Goal: Information Seeking & Learning: Find specific fact

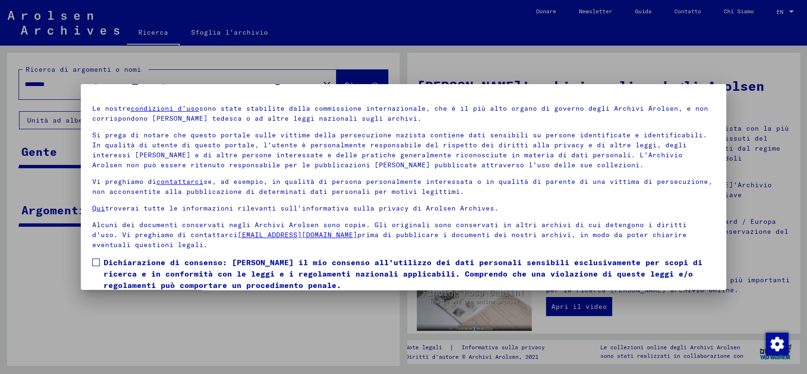
scroll to position [58, 0]
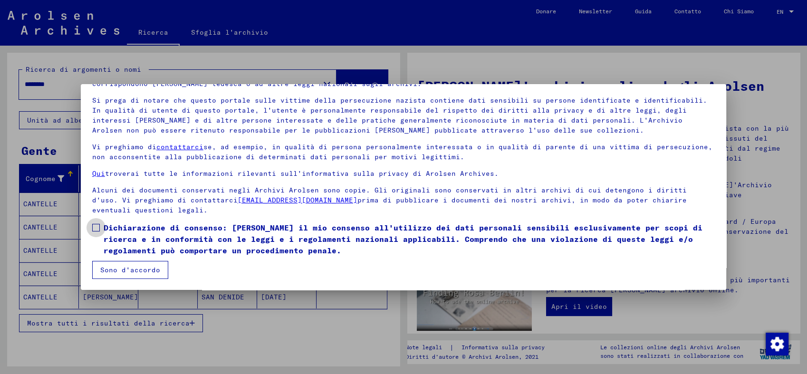
click at [95, 229] on span at bounding box center [96, 228] width 8 height 8
click at [135, 264] on button "Sono d'accordo" at bounding box center [130, 270] width 76 height 18
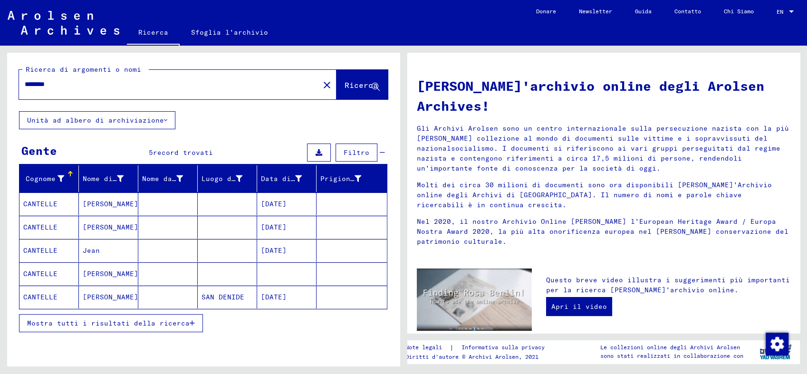
drag, startPoint x: 64, startPoint y: 85, endPoint x: 24, endPoint y: 86, distance: 39.9
click at [22, 85] on div "********" at bounding box center [163, 84] width 289 height 21
type input "**********"
click at [346, 86] on span "Ricerca" at bounding box center [360, 85] width 33 height 10
click at [279, 204] on mat-cell "[DATE]" at bounding box center [286, 203] width 59 height 23
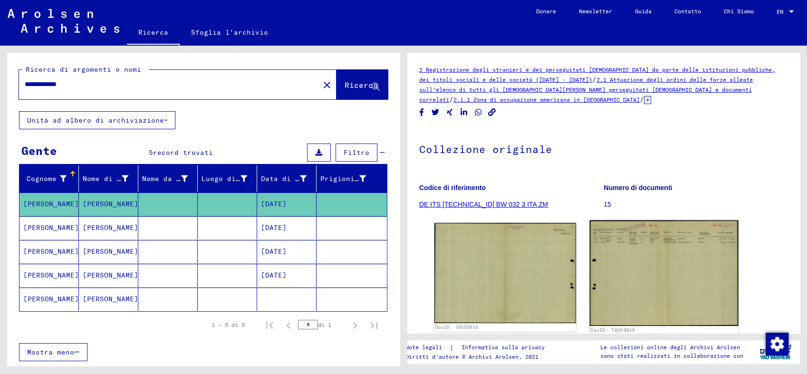
click at [646, 271] on img at bounding box center [663, 272] width 149 height 105
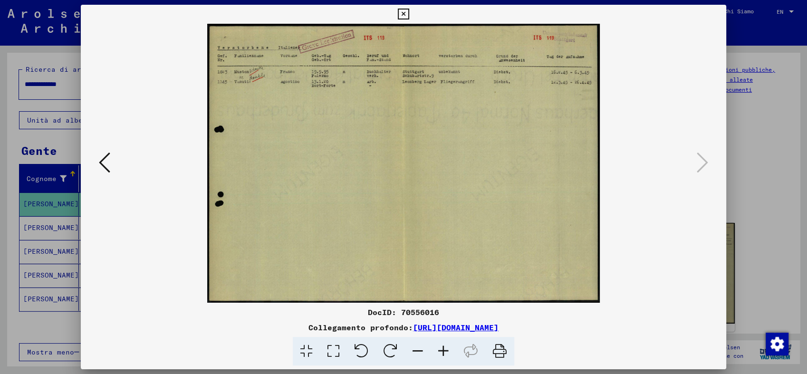
click at [442, 350] on icon at bounding box center [443, 351] width 26 height 29
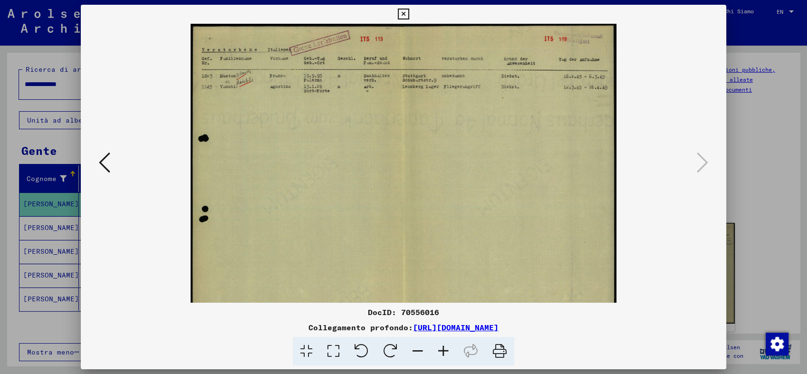
click at [442, 350] on icon at bounding box center [443, 351] width 26 height 29
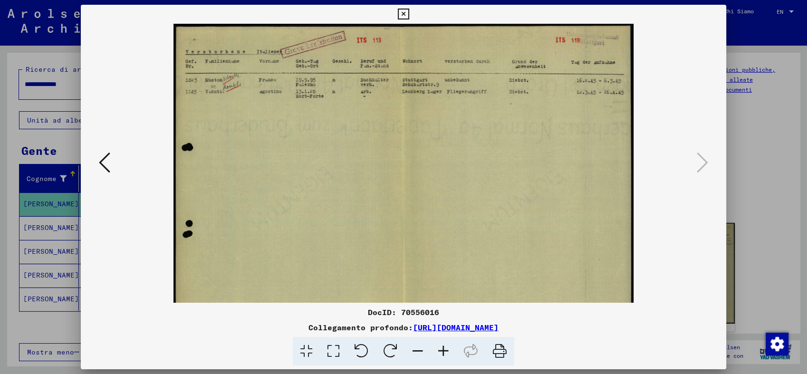
click at [442, 350] on icon at bounding box center [443, 351] width 26 height 29
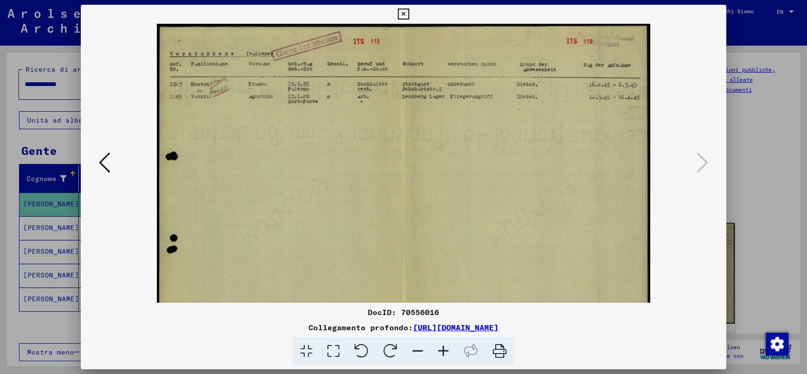
click at [442, 350] on icon at bounding box center [443, 351] width 26 height 29
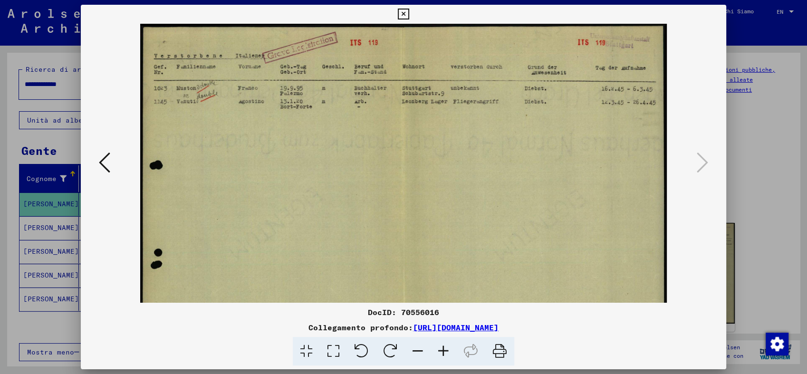
click at [442, 350] on icon at bounding box center [443, 351] width 26 height 29
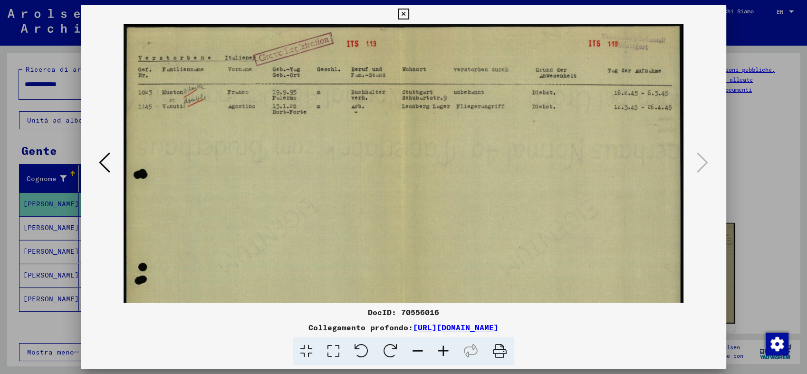
click at [442, 350] on icon at bounding box center [443, 351] width 26 height 29
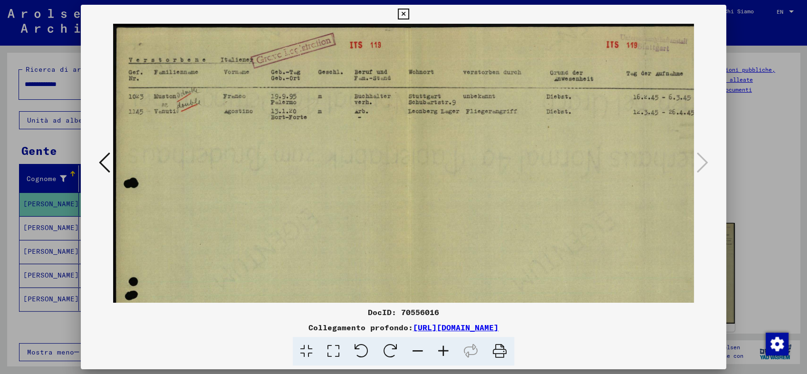
click at [442, 350] on icon at bounding box center [443, 351] width 26 height 29
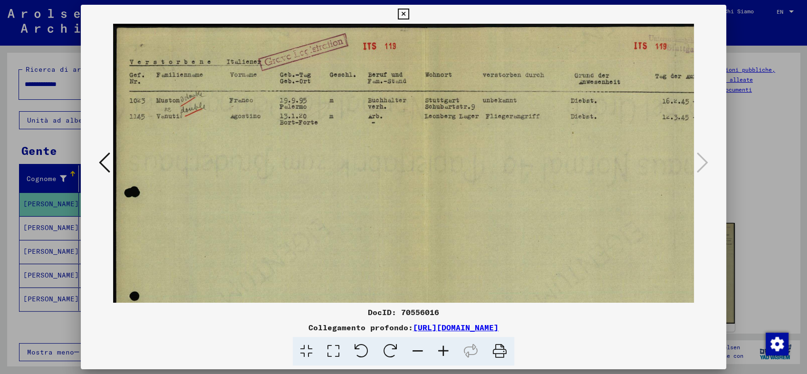
click at [442, 350] on icon at bounding box center [443, 351] width 26 height 29
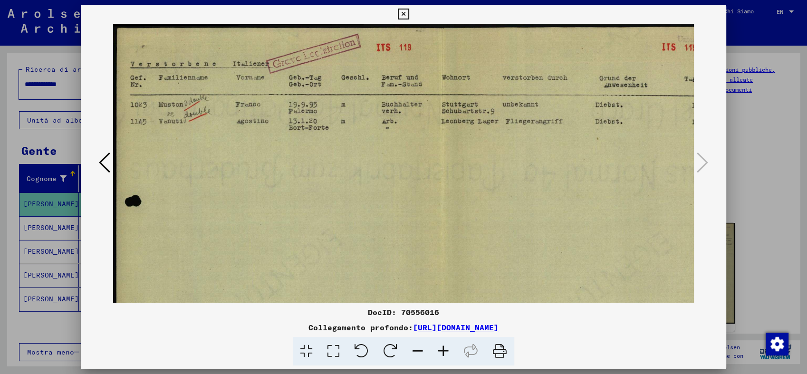
click at [442, 350] on icon at bounding box center [443, 351] width 26 height 29
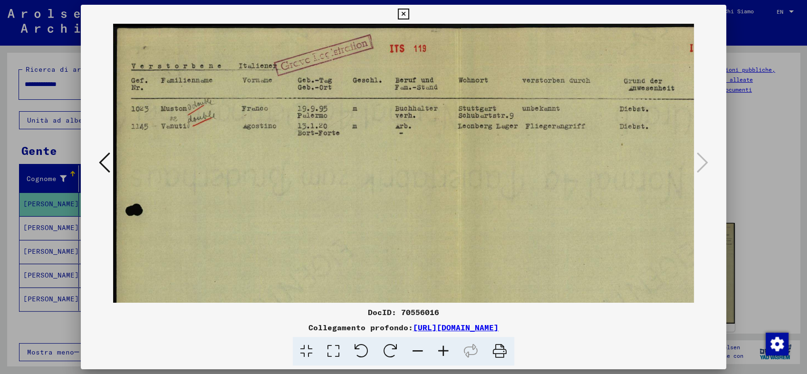
click at [442, 350] on icon at bounding box center [443, 351] width 26 height 29
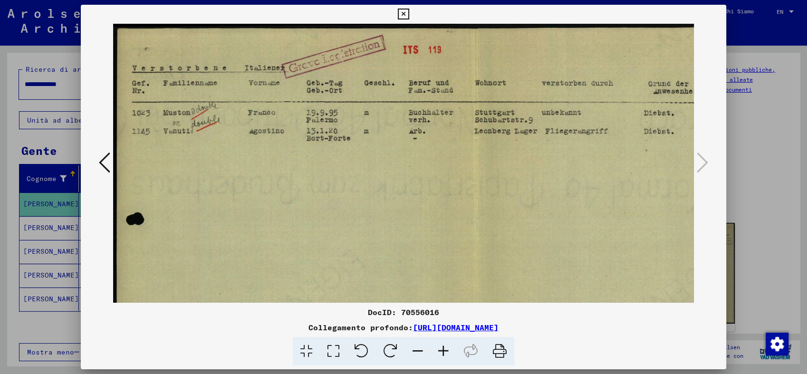
click at [442, 350] on icon at bounding box center [443, 351] width 26 height 29
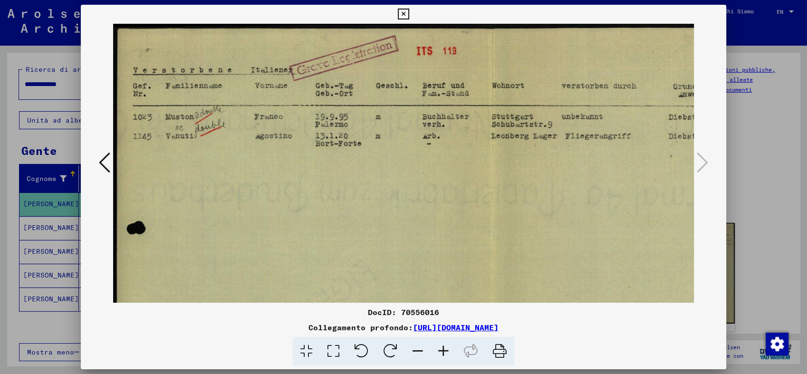
click at [442, 350] on icon at bounding box center [443, 351] width 26 height 29
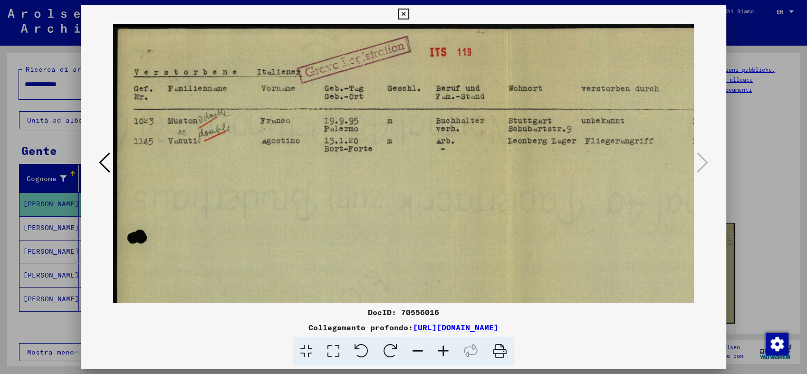
click at [443, 350] on icon at bounding box center [443, 351] width 26 height 29
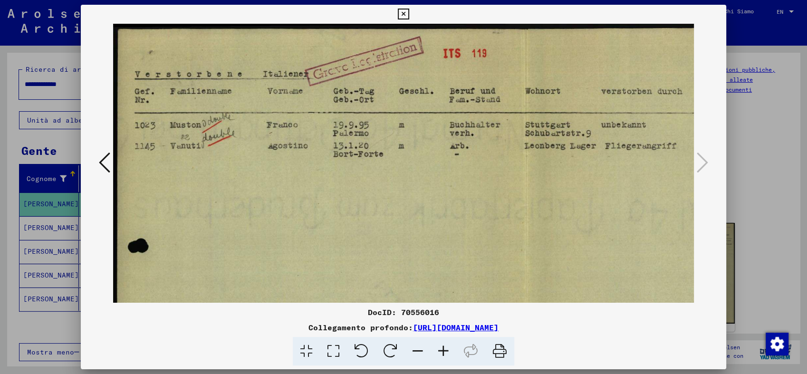
click at [443, 351] on icon at bounding box center [443, 351] width 26 height 29
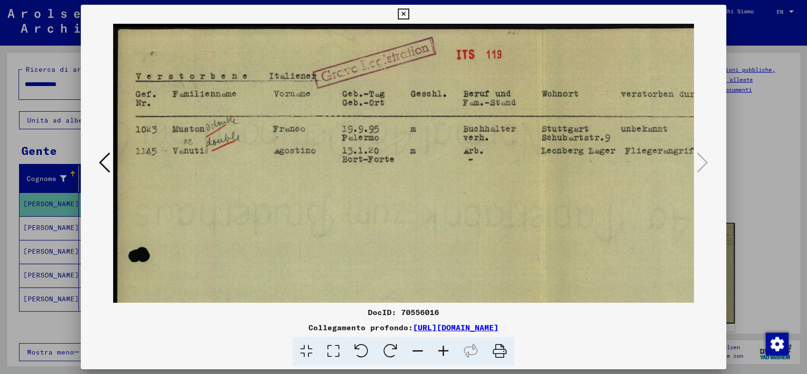
click at [442, 350] on icon at bounding box center [443, 351] width 26 height 29
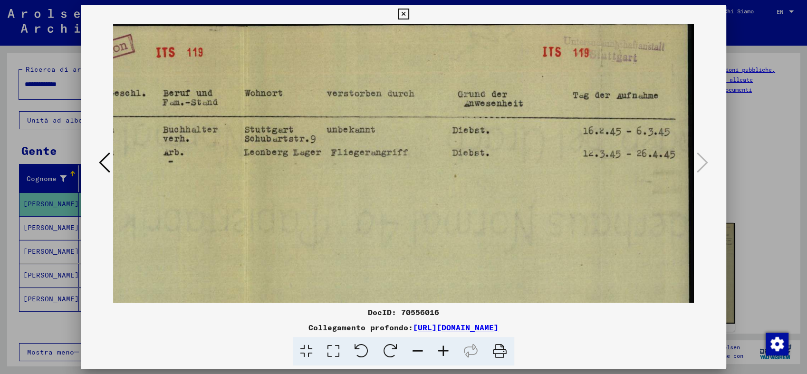
scroll to position [2, 314]
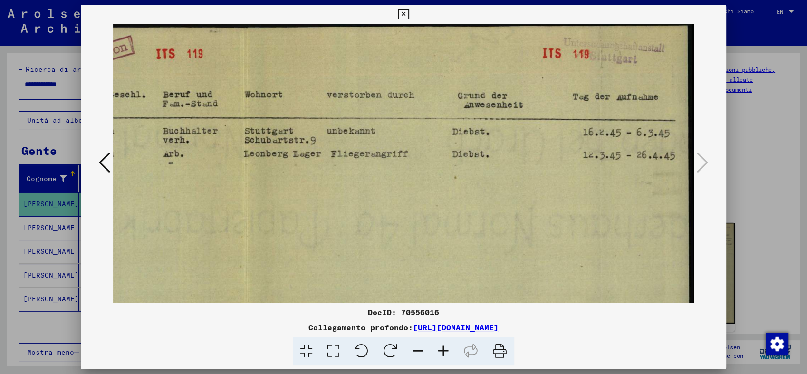
drag, startPoint x: 452, startPoint y: 220, endPoint x: 103, endPoint y: 241, distance: 350.3
click at [103, 241] on div at bounding box center [403, 163] width 645 height 279
click at [405, 11] on icon at bounding box center [403, 14] width 11 height 11
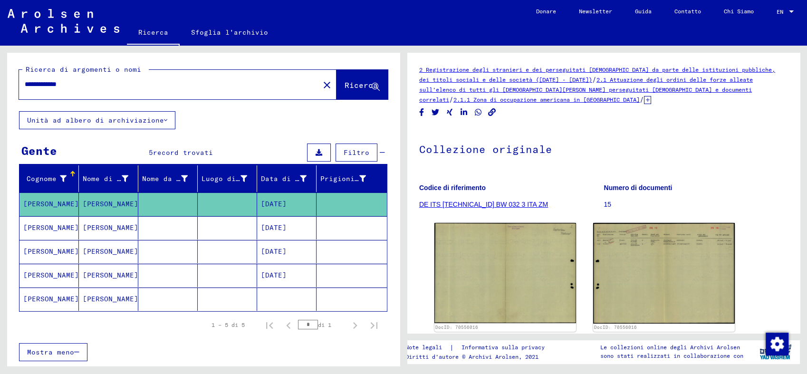
click at [270, 229] on mat-cell "[DATE]" at bounding box center [286, 227] width 59 height 23
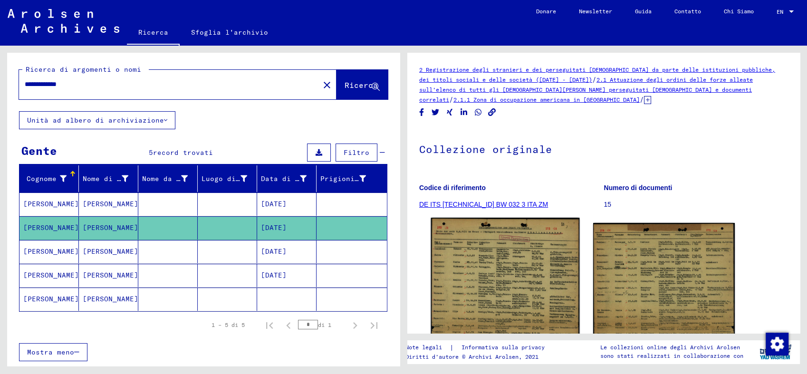
click at [513, 267] on img at bounding box center [505, 323] width 149 height 210
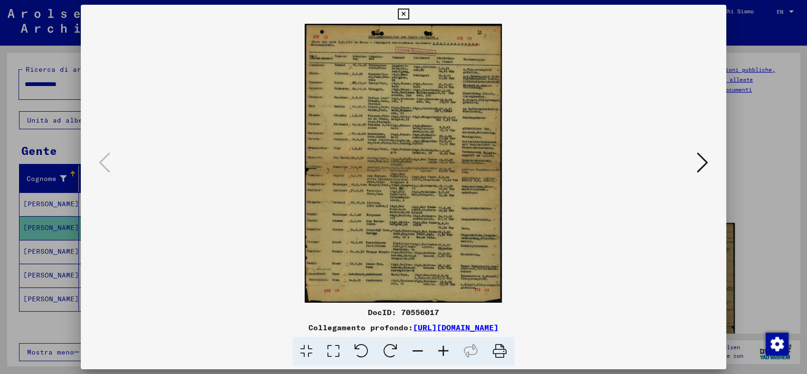
click at [445, 347] on icon at bounding box center [443, 351] width 26 height 29
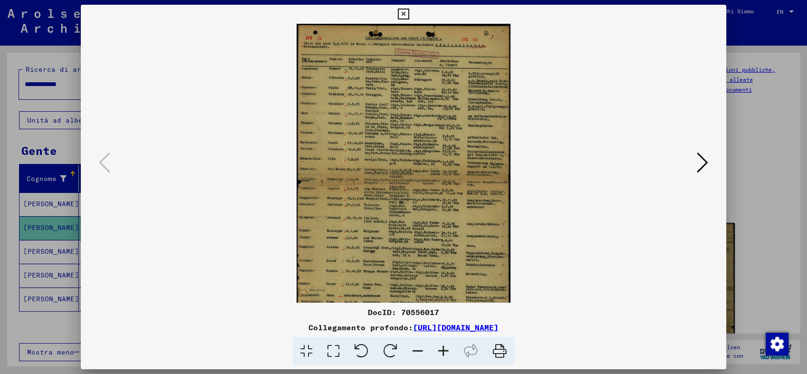
click at [444, 347] on icon at bounding box center [443, 351] width 26 height 29
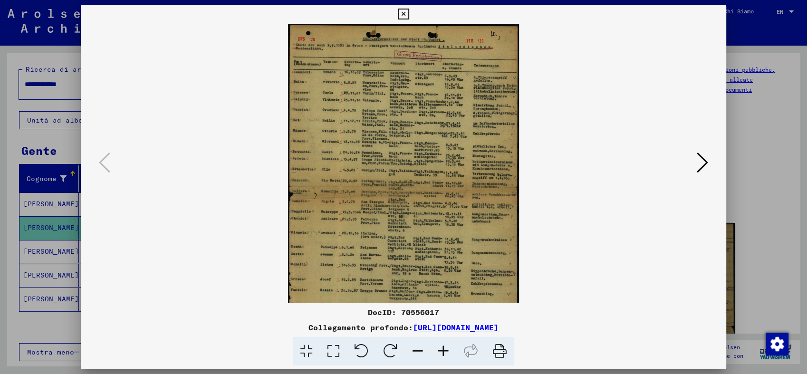
click at [444, 347] on icon at bounding box center [443, 351] width 26 height 29
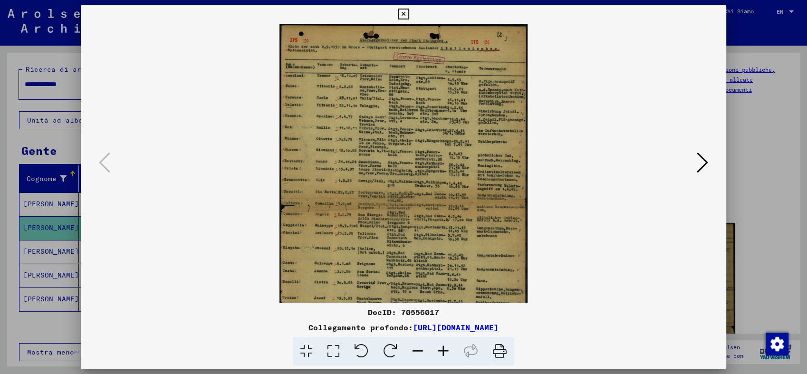
click at [444, 347] on icon at bounding box center [443, 351] width 26 height 29
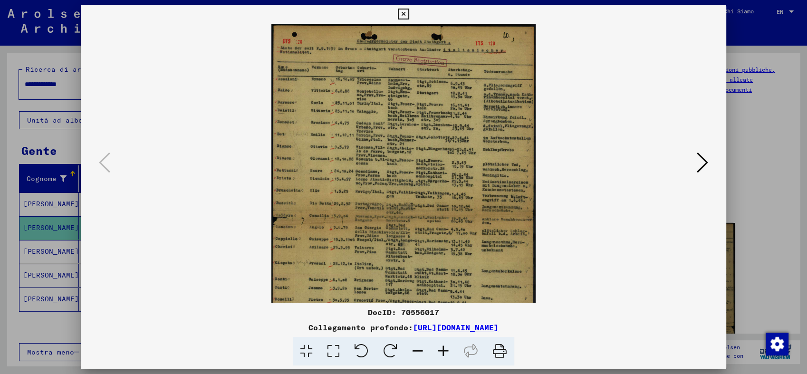
click at [444, 347] on icon at bounding box center [443, 351] width 26 height 29
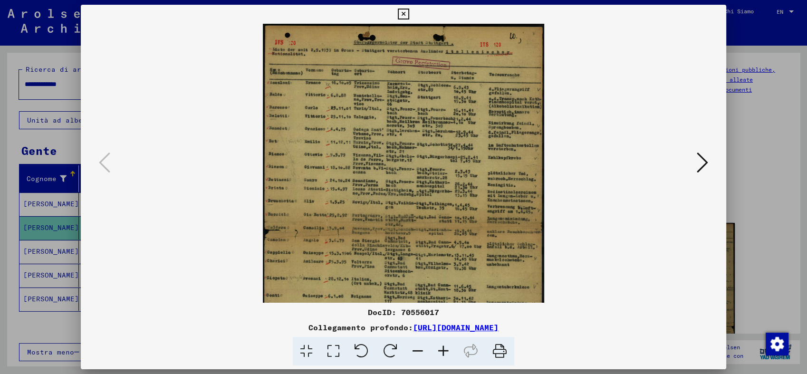
click at [445, 347] on icon at bounding box center [443, 351] width 26 height 29
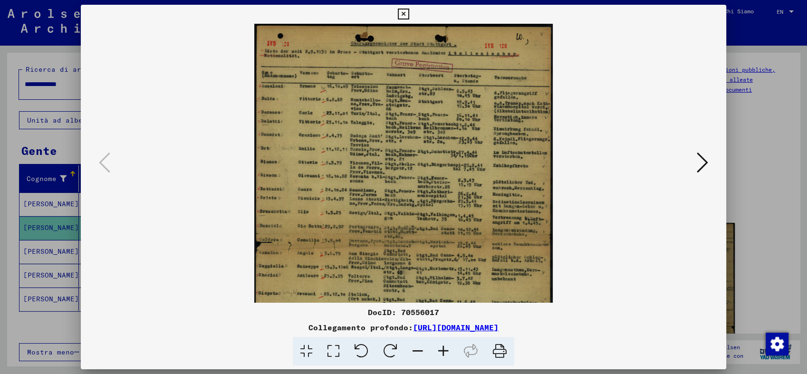
click at [445, 347] on icon at bounding box center [443, 351] width 26 height 29
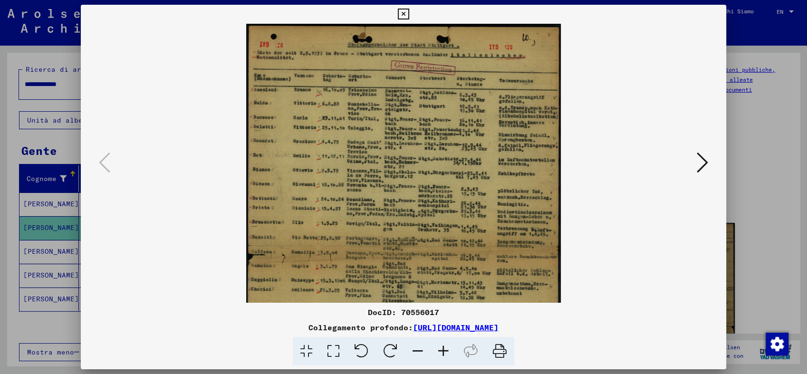
click at [445, 347] on icon at bounding box center [443, 351] width 26 height 29
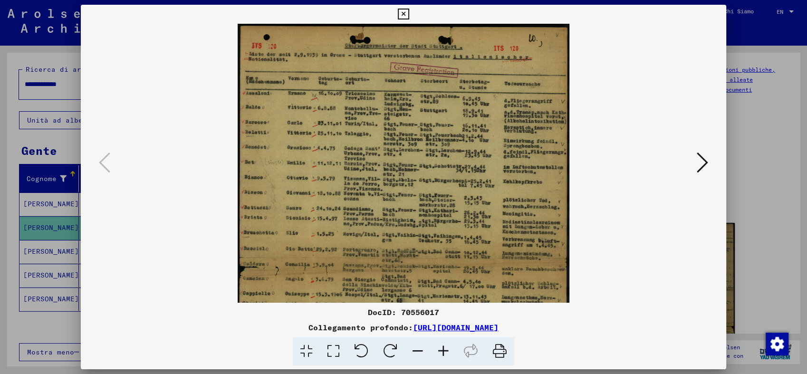
click at [445, 347] on icon at bounding box center [443, 351] width 26 height 29
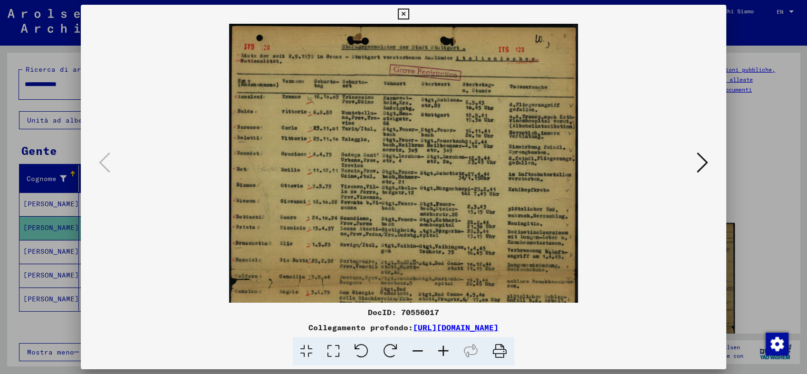
click at [445, 347] on icon at bounding box center [443, 351] width 26 height 29
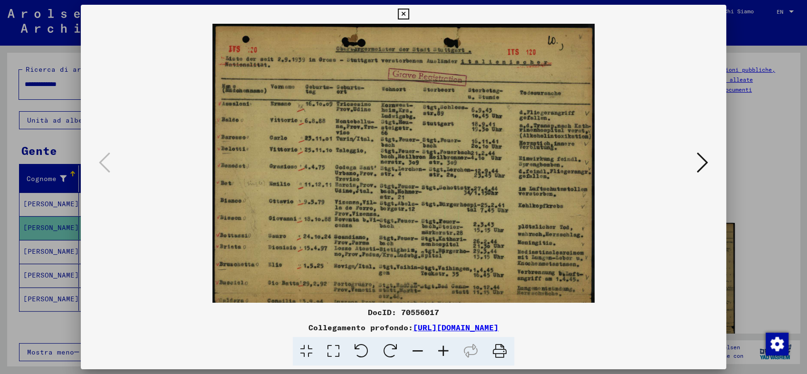
click at [445, 347] on icon at bounding box center [443, 351] width 26 height 29
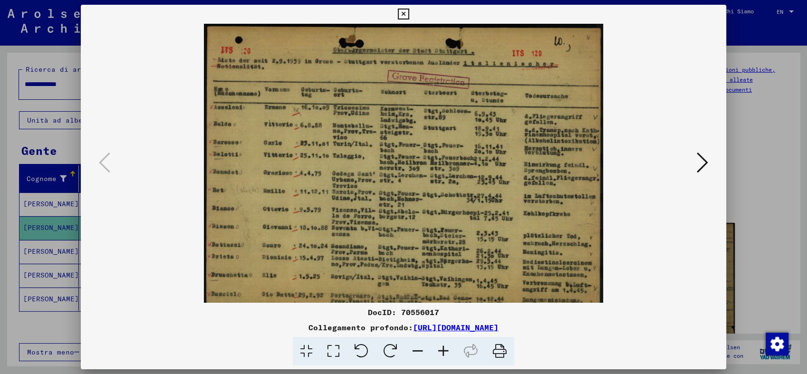
click at [445, 347] on icon at bounding box center [443, 351] width 26 height 29
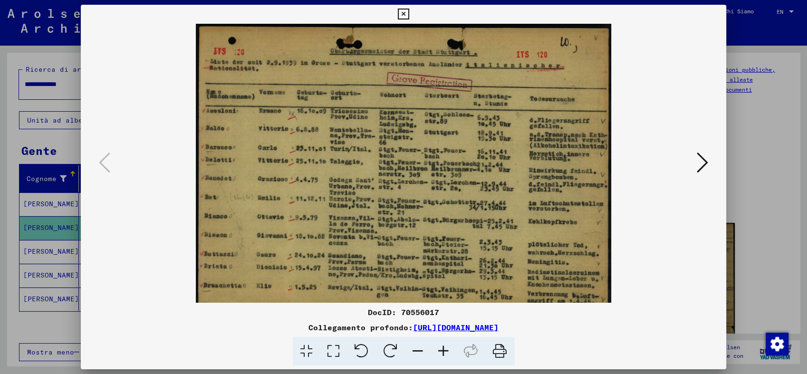
click at [445, 346] on icon at bounding box center [443, 351] width 26 height 29
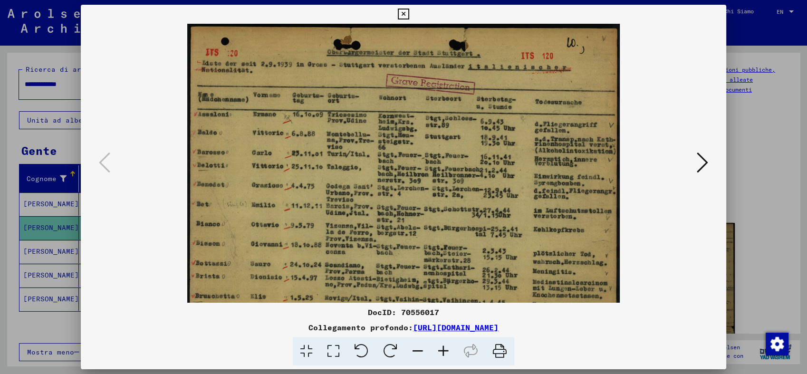
click at [445, 346] on icon at bounding box center [443, 351] width 26 height 29
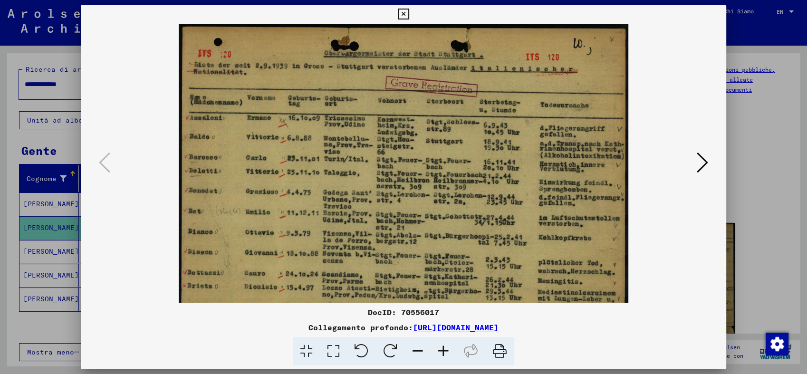
click at [444, 346] on icon at bounding box center [443, 351] width 26 height 29
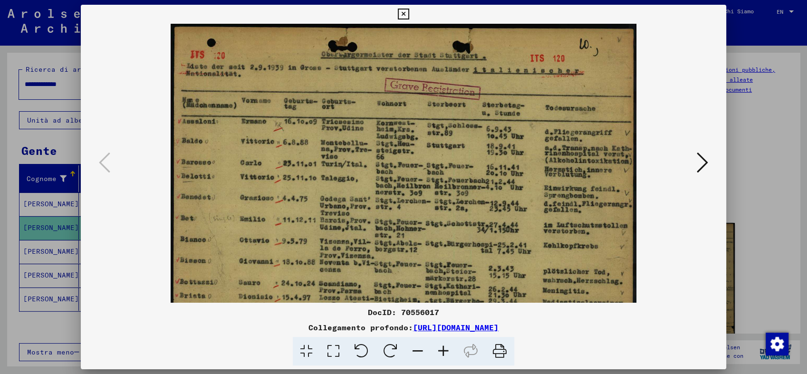
click at [444, 346] on icon at bounding box center [443, 351] width 26 height 29
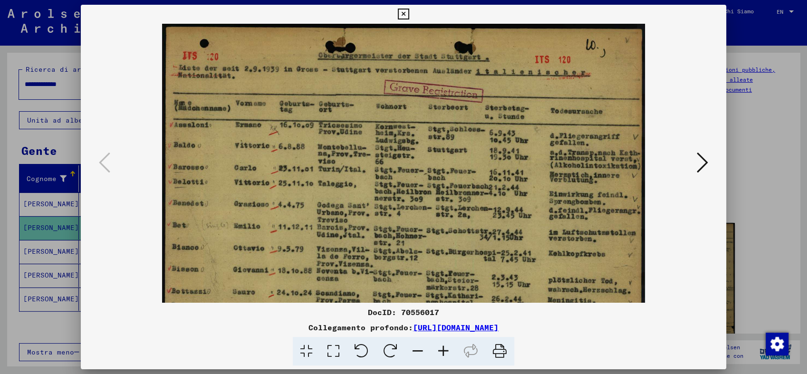
click at [443, 345] on icon at bounding box center [443, 351] width 26 height 29
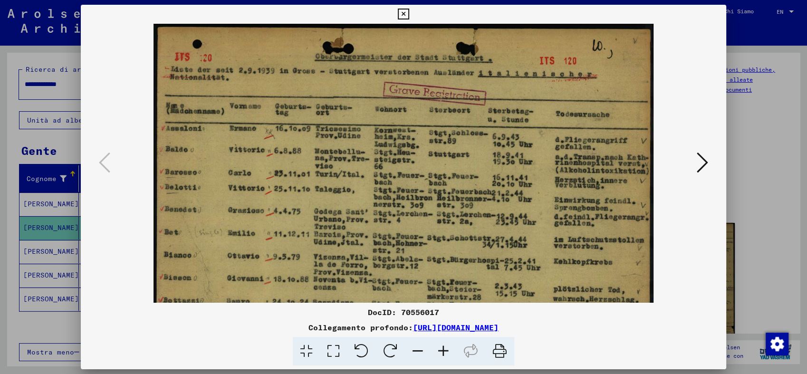
click at [443, 345] on icon at bounding box center [443, 351] width 26 height 29
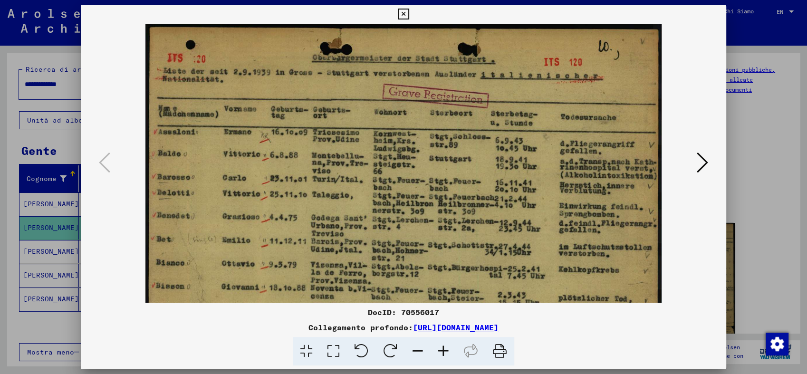
click at [443, 345] on icon at bounding box center [443, 351] width 26 height 29
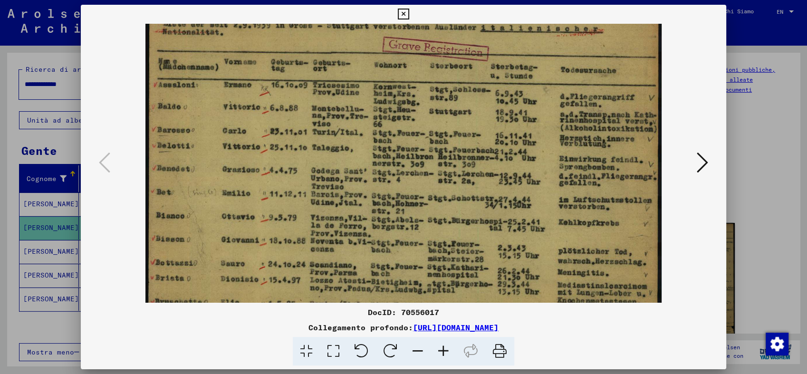
drag, startPoint x: 325, startPoint y: 250, endPoint x: 334, endPoint y: 202, distance: 48.8
click at [334, 202] on img at bounding box center [403, 342] width 516 height 730
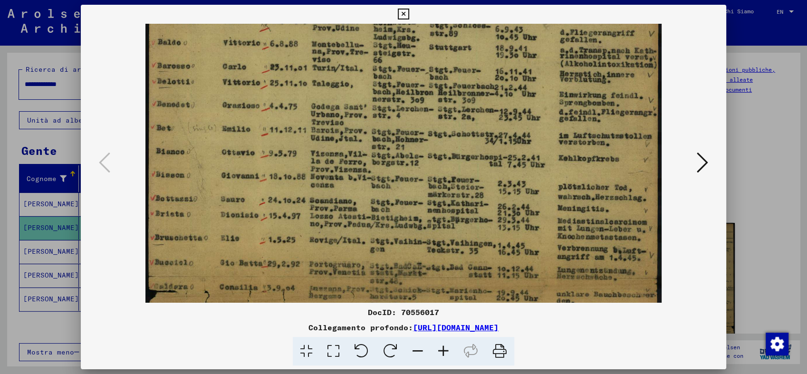
drag, startPoint x: 329, startPoint y: 224, endPoint x: 330, endPoint y: 160, distance: 64.1
click at [330, 160] on img at bounding box center [403, 278] width 516 height 730
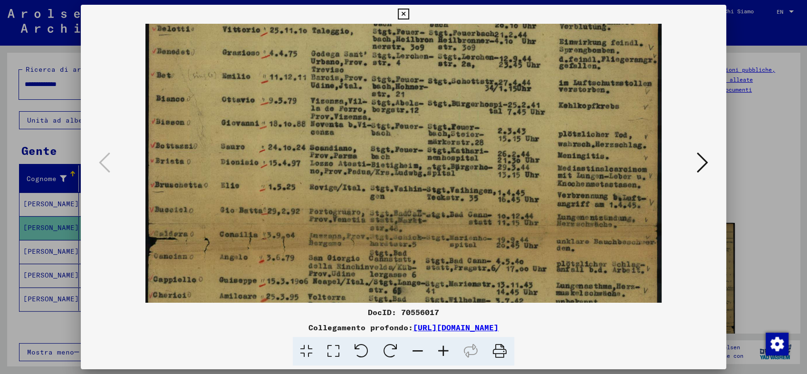
scroll to position [167, 0]
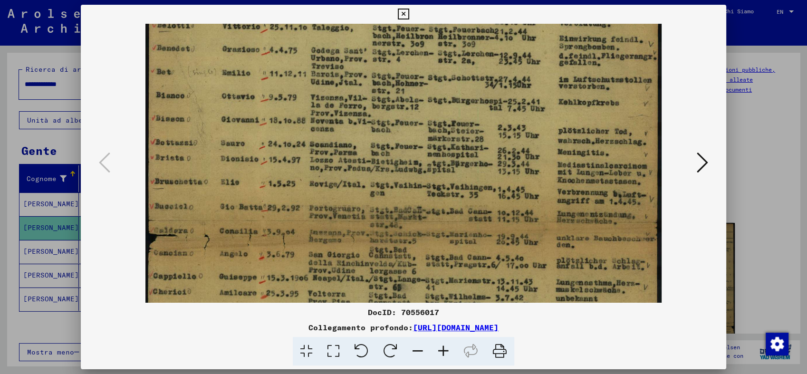
drag, startPoint x: 318, startPoint y: 206, endPoint x: 323, endPoint y: 151, distance: 54.9
click at [323, 151] on img at bounding box center [403, 222] width 516 height 730
click at [312, 207] on img at bounding box center [403, 223] width 516 height 730
click at [445, 349] on icon at bounding box center [443, 351] width 26 height 29
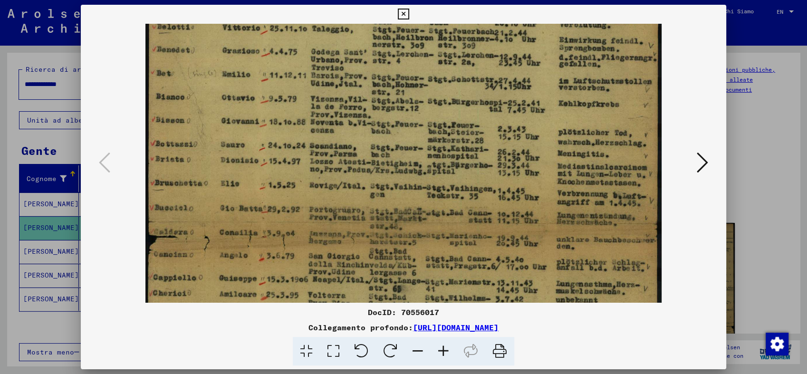
click at [445, 350] on icon at bounding box center [443, 351] width 26 height 29
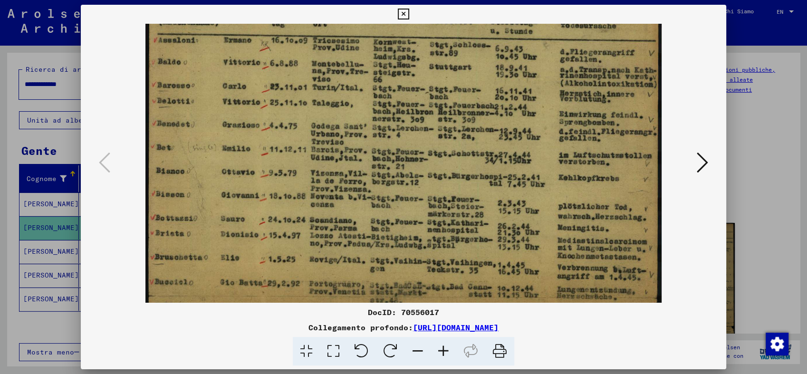
scroll to position [95, 0]
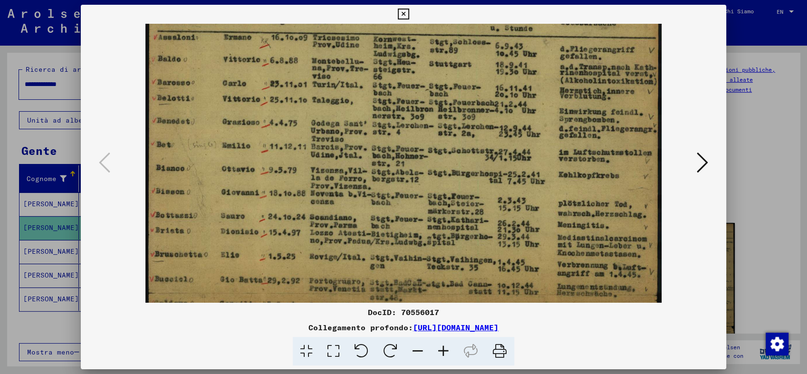
drag, startPoint x: 277, startPoint y: 143, endPoint x: 283, endPoint y: 210, distance: 67.7
click at [283, 210] on img at bounding box center [403, 294] width 516 height 730
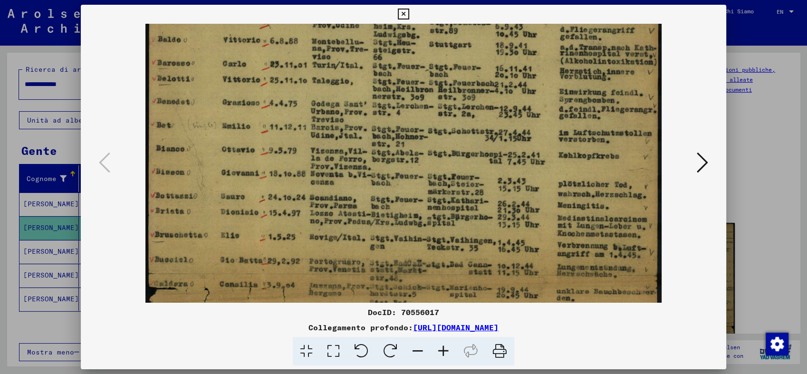
drag, startPoint x: 284, startPoint y: 221, endPoint x: 282, endPoint y: 198, distance: 23.4
click at [282, 198] on img at bounding box center [403, 275] width 516 height 730
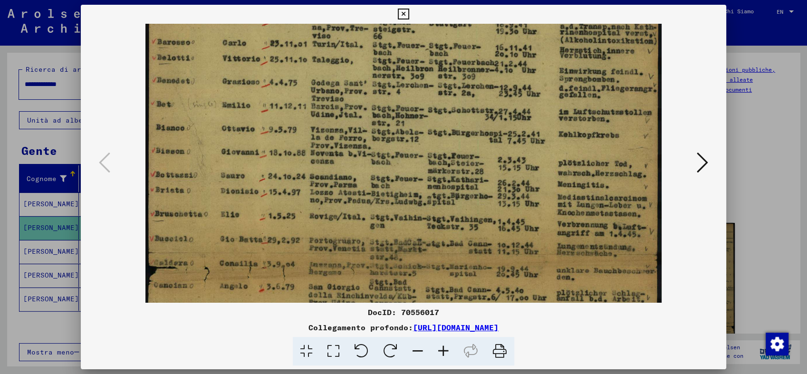
drag, startPoint x: 284, startPoint y: 210, endPoint x: 284, endPoint y: 188, distance: 22.3
click at [284, 188] on img at bounding box center [403, 254] width 516 height 730
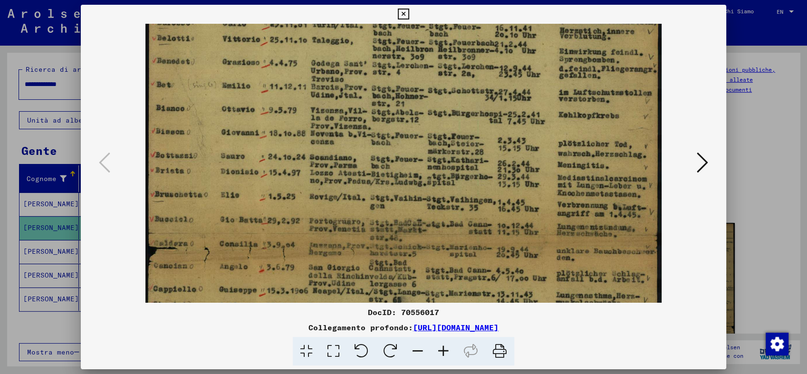
drag, startPoint x: 284, startPoint y: 209, endPoint x: 282, endPoint y: 188, distance: 21.4
click at [282, 188] on img at bounding box center [403, 234] width 516 height 730
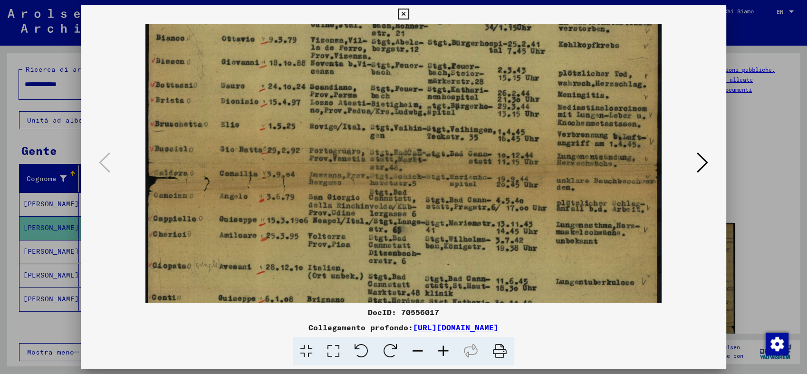
drag, startPoint x: 282, startPoint y: 210, endPoint x: 295, endPoint y: 125, distance: 86.1
click at [293, 135] on img at bounding box center [403, 164] width 516 height 730
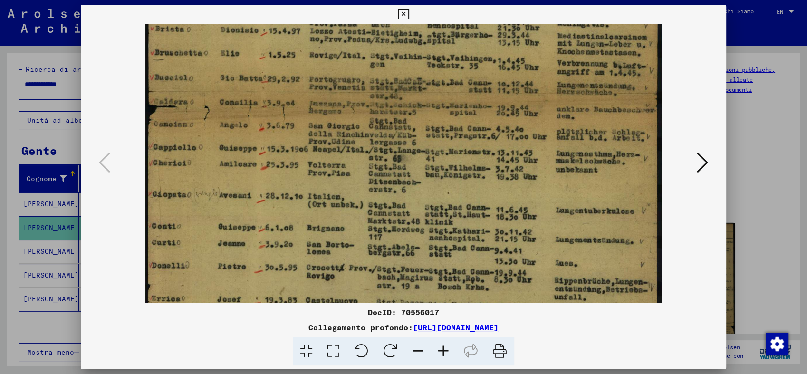
drag, startPoint x: 316, startPoint y: 202, endPoint x: 336, endPoint y: 117, distance: 87.4
click at [336, 118] on img at bounding box center [403, 93] width 516 height 730
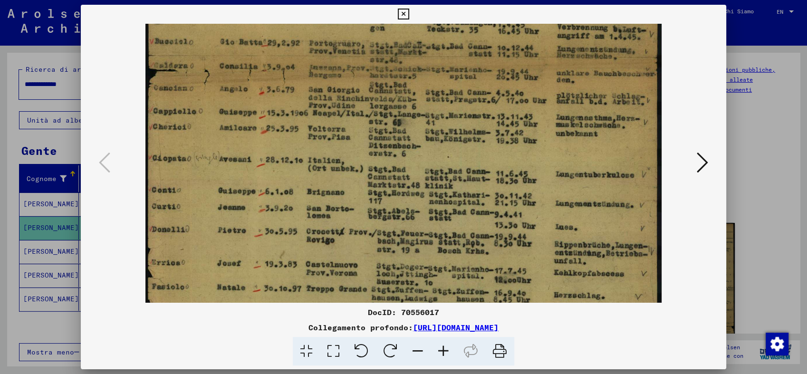
scroll to position [350, 0]
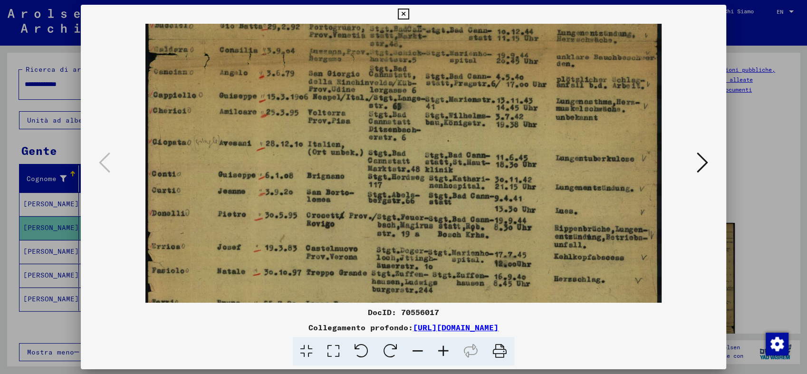
drag, startPoint x: 334, startPoint y: 184, endPoint x: 347, endPoint y: 140, distance: 46.3
click at [344, 150] on img at bounding box center [403, 41] width 516 height 730
click at [707, 164] on icon at bounding box center [701, 162] width 11 height 23
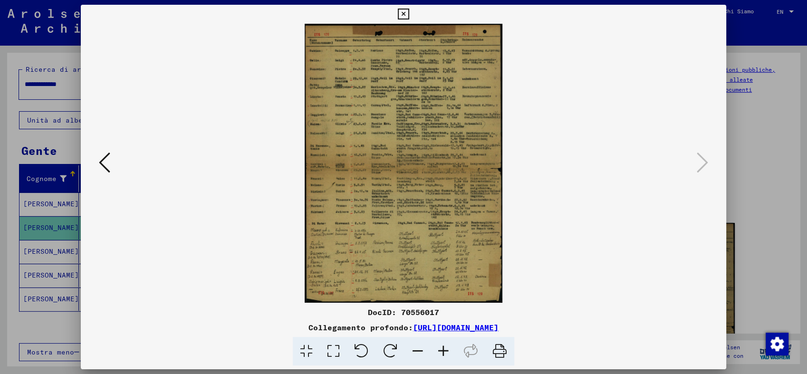
scroll to position [0, 0]
click at [441, 348] on icon at bounding box center [443, 351] width 26 height 29
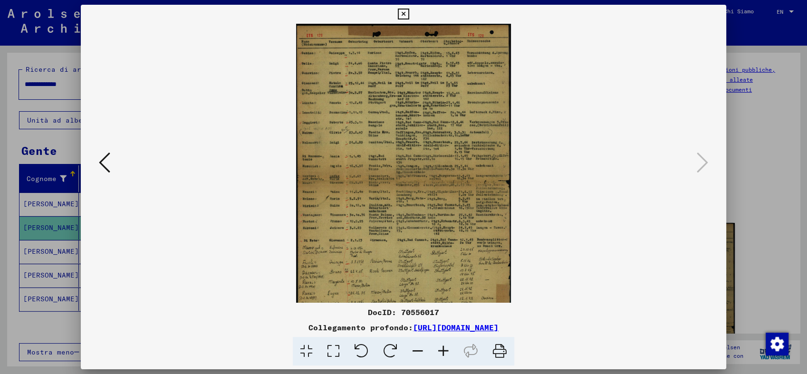
click at [441, 349] on icon at bounding box center [443, 351] width 26 height 29
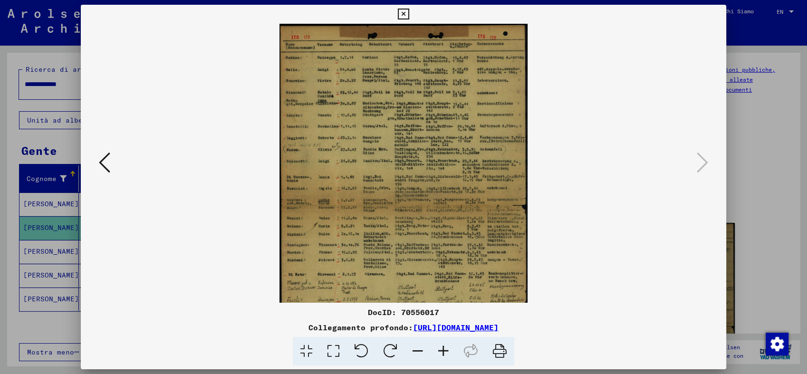
click at [441, 349] on icon at bounding box center [443, 351] width 26 height 29
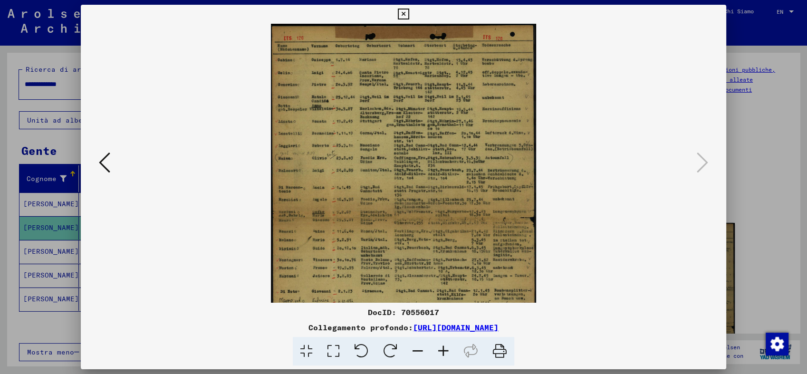
click at [441, 349] on icon at bounding box center [443, 351] width 26 height 29
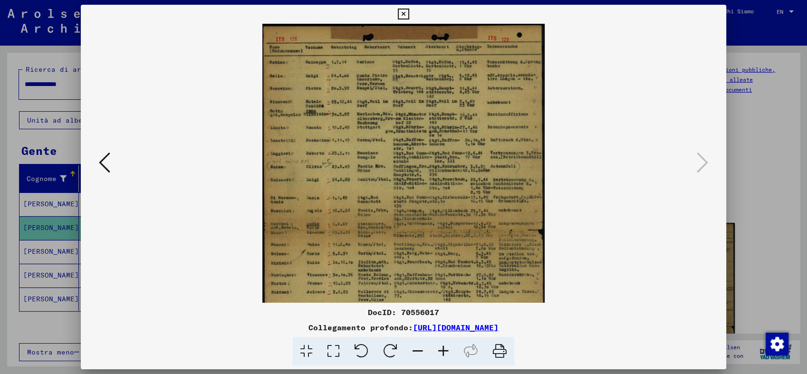
click at [441, 349] on icon at bounding box center [443, 351] width 26 height 29
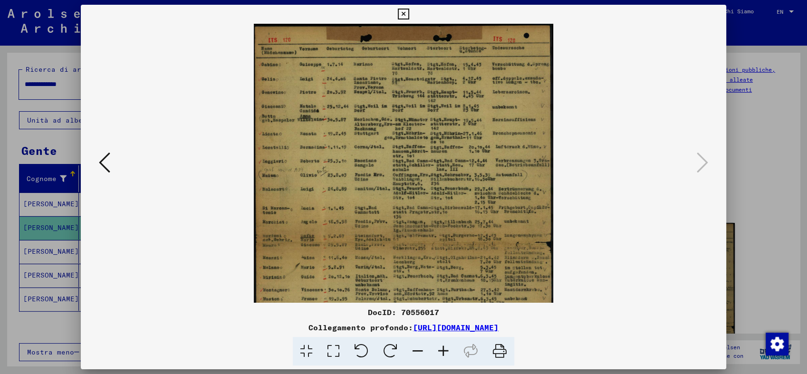
click at [441, 349] on icon at bounding box center [443, 351] width 26 height 29
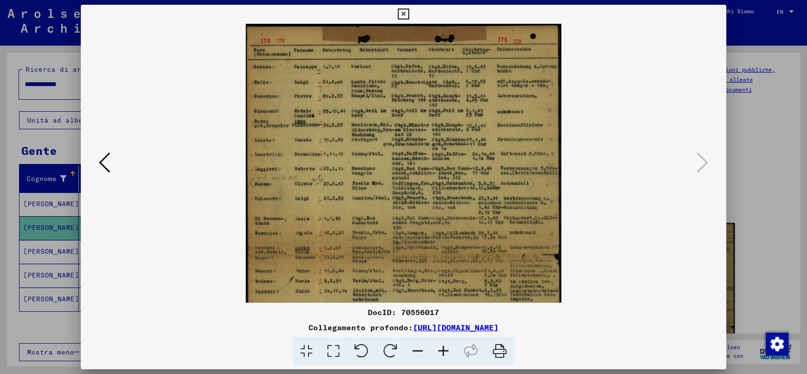
click at [441, 349] on icon at bounding box center [443, 351] width 26 height 29
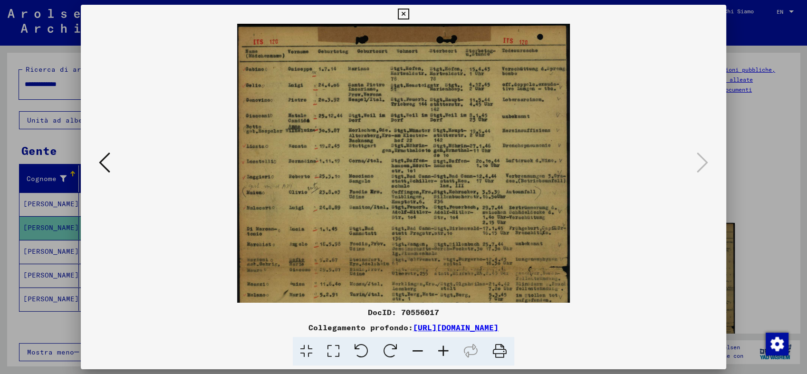
click at [441, 349] on icon at bounding box center [443, 351] width 26 height 29
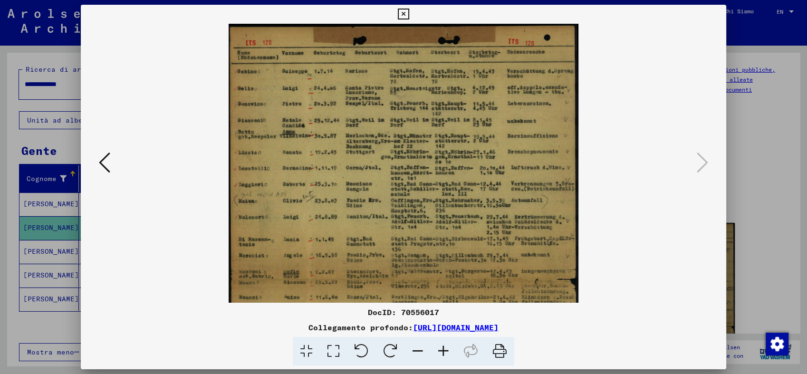
click at [441, 349] on icon at bounding box center [443, 351] width 26 height 29
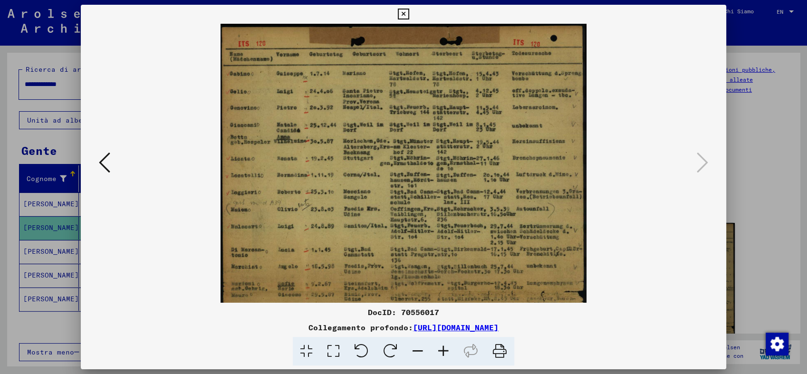
click at [441, 349] on icon at bounding box center [443, 351] width 26 height 29
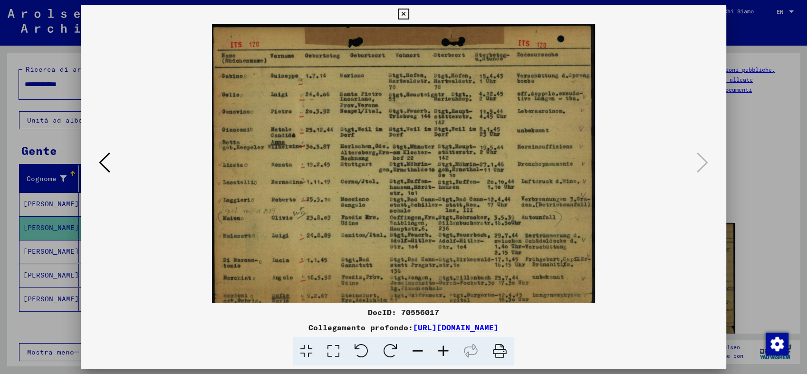
click at [441, 349] on icon at bounding box center [443, 351] width 26 height 29
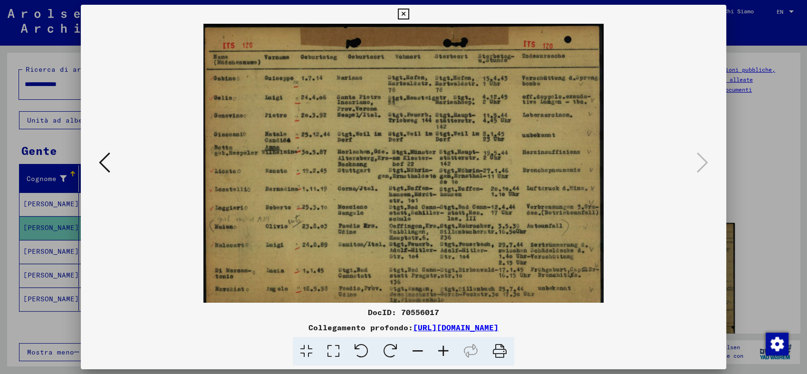
click at [441, 349] on icon at bounding box center [443, 351] width 26 height 29
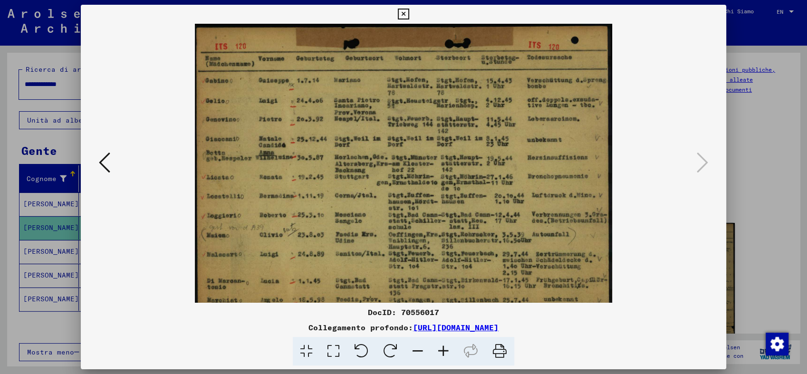
click at [441, 349] on icon at bounding box center [443, 351] width 26 height 29
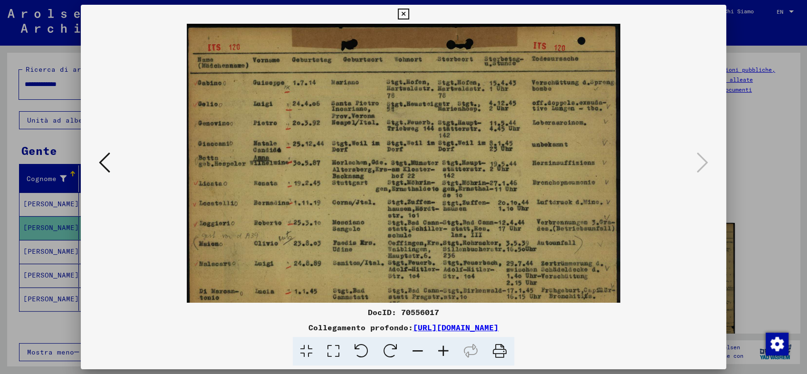
click at [441, 349] on icon at bounding box center [443, 351] width 26 height 29
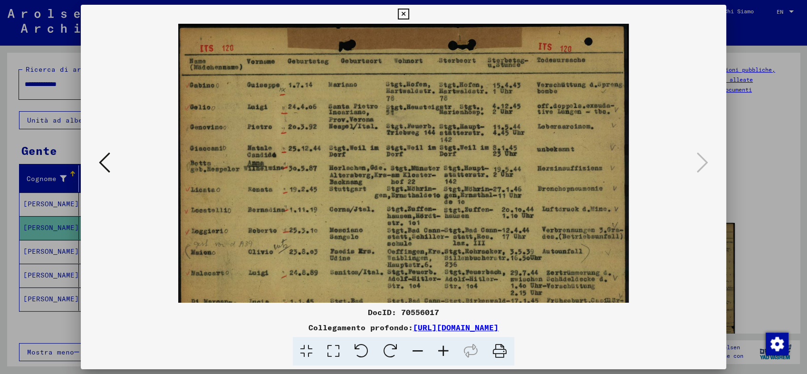
click at [441, 349] on icon at bounding box center [443, 351] width 26 height 29
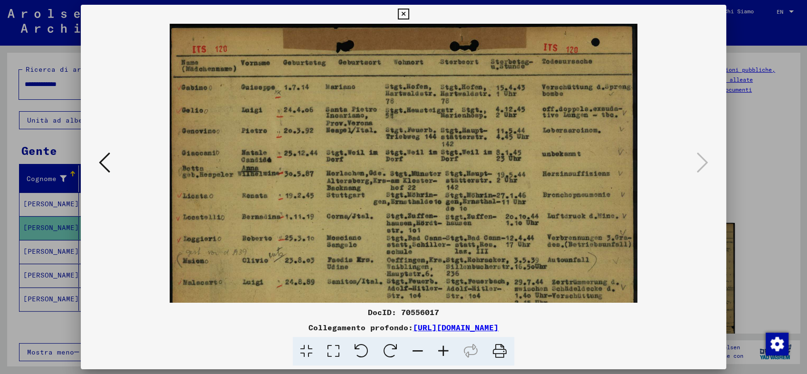
click at [441, 348] on icon at bounding box center [443, 351] width 26 height 29
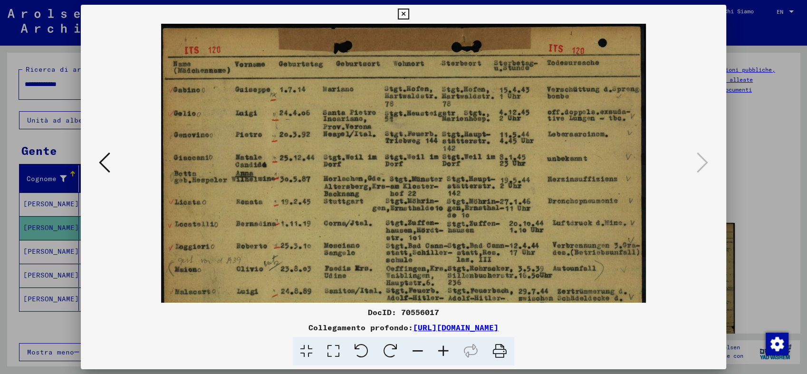
click at [441, 348] on icon at bounding box center [443, 351] width 26 height 29
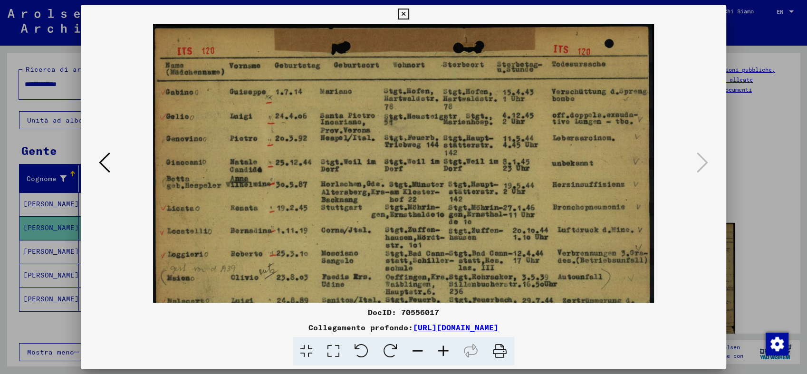
click at [440, 348] on icon at bounding box center [443, 351] width 26 height 29
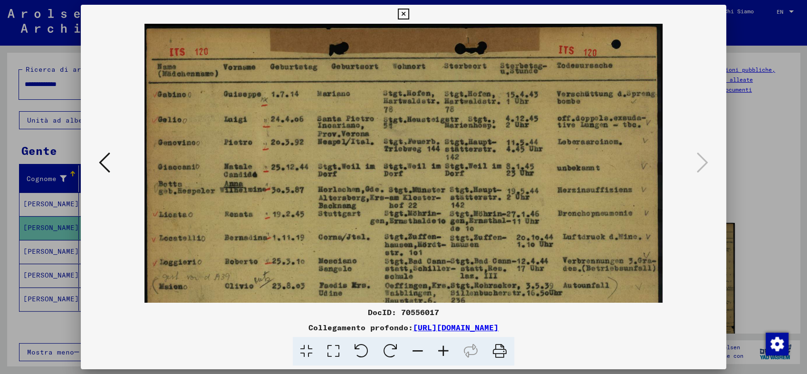
click at [440, 349] on icon at bounding box center [443, 351] width 26 height 29
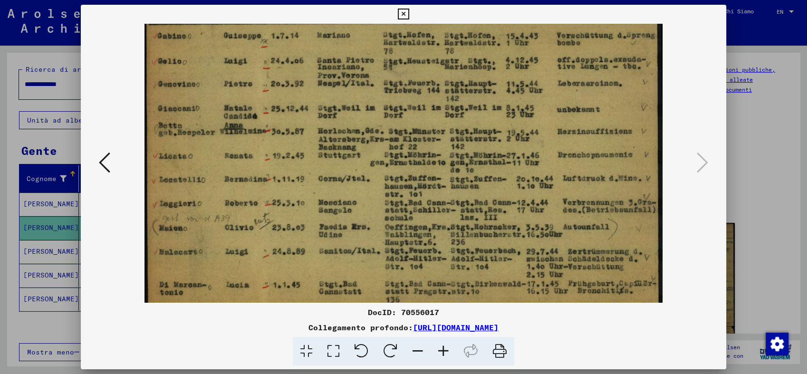
drag, startPoint x: 570, startPoint y: 203, endPoint x: 570, endPoint y: 139, distance: 64.6
click at [570, 139] on img at bounding box center [403, 330] width 518 height 730
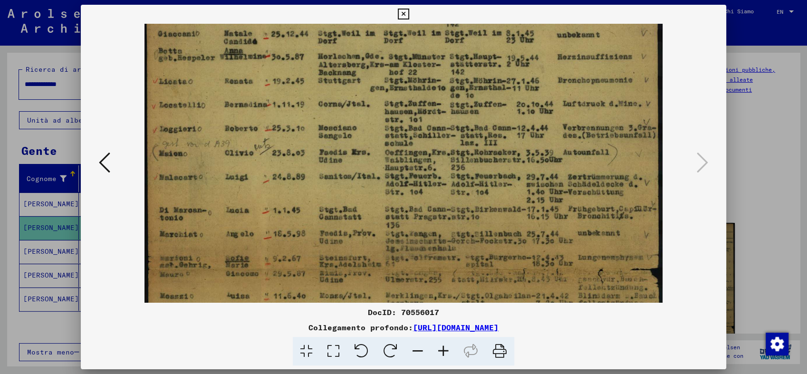
scroll to position [133, 0]
drag, startPoint x: 442, startPoint y: 230, endPoint x: 442, endPoint y: 163, distance: 67.0
click at [442, 163] on img at bounding box center [403, 255] width 518 height 730
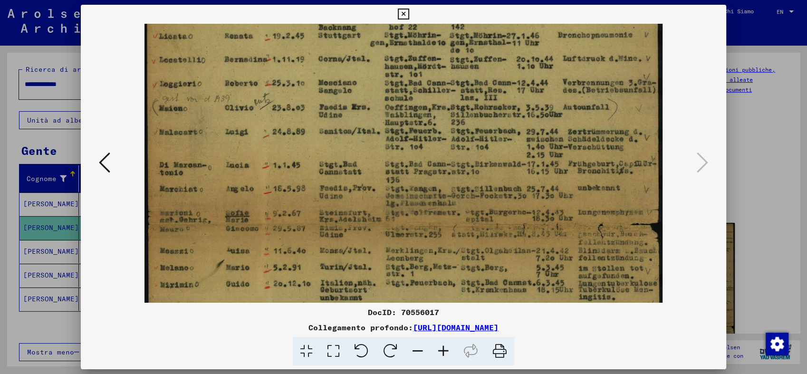
drag, startPoint x: 340, startPoint y: 193, endPoint x: 346, endPoint y: 150, distance: 44.1
click at [346, 150] on img at bounding box center [403, 211] width 518 height 730
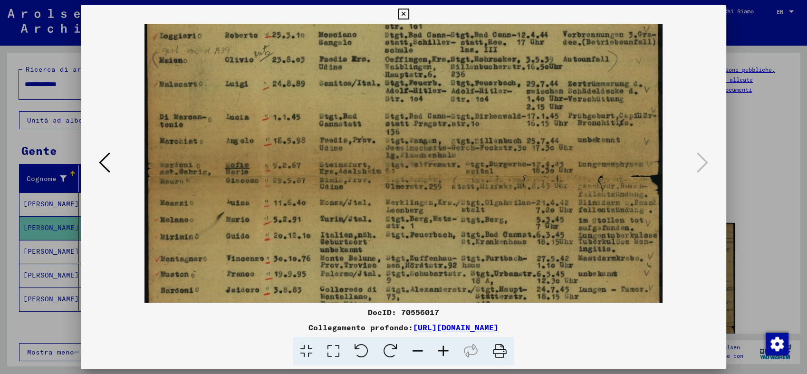
drag, startPoint x: 333, startPoint y: 189, endPoint x: 332, endPoint y: 143, distance: 46.1
click at [332, 143] on img at bounding box center [403, 163] width 518 height 730
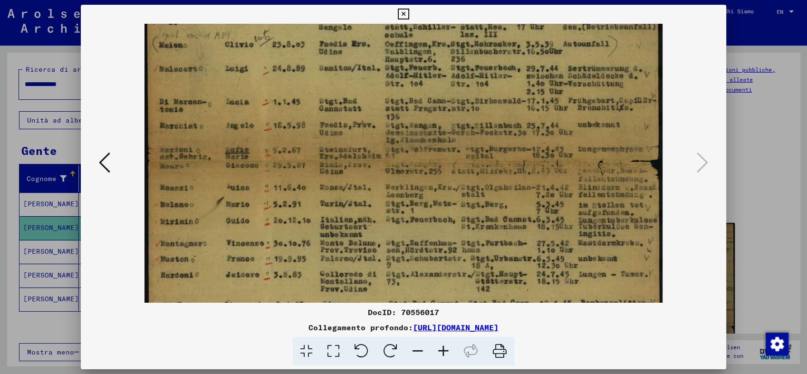
drag, startPoint x: 319, startPoint y: 189, endPoint x: 321, endPoint y: 171, distance: 17.6
click at [321, 171] on img at bounding box center [403, 147] width 518 height 730
click at [408, 12] on icon at bounding box center [403, 14] width 11 height 11
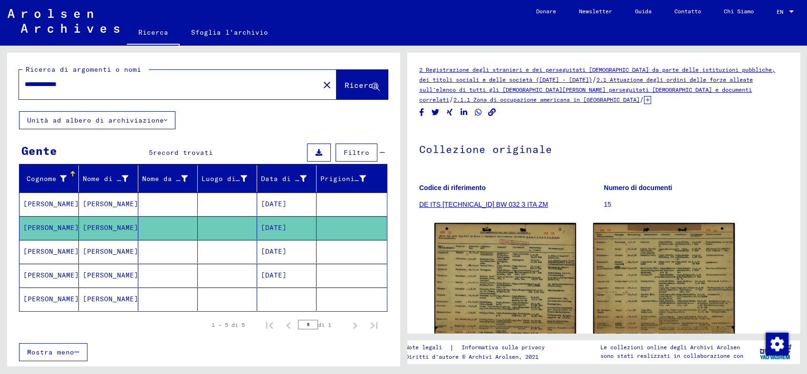
click at [293, 254] on mat-cell "[DATE]" at bounding box center [286, 251] width 59 height 23
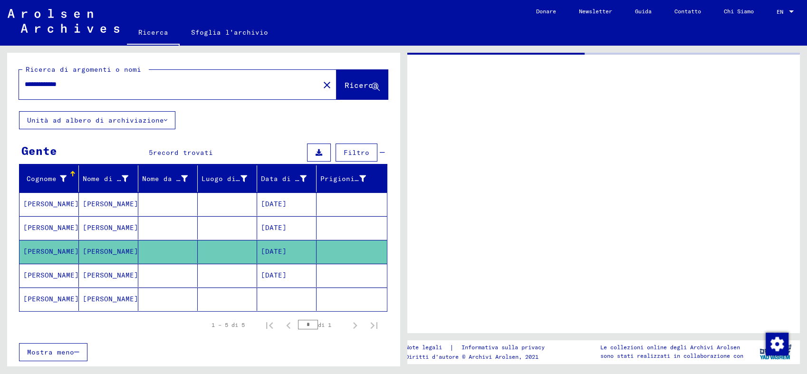
click at [295, 254] on mat-cell "[DATE]" at bounding box center [286, 251] width 59 height 23
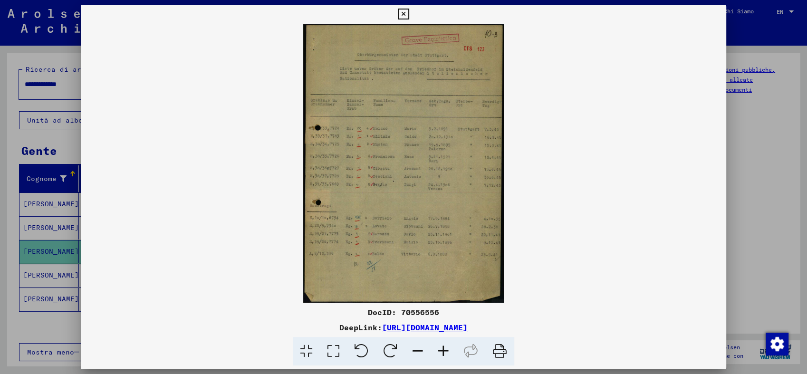
click at [443, 352] on icon at bounding box center [443, 351] width 26 height 29
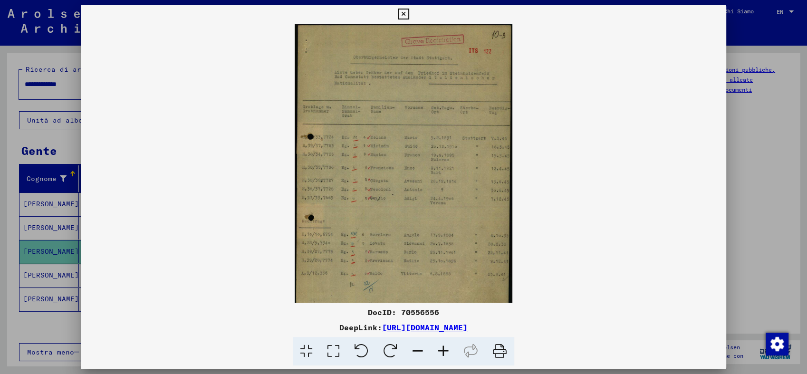
click at [443, 352] on icon at bounding box center [443, 351] width 26 height 29
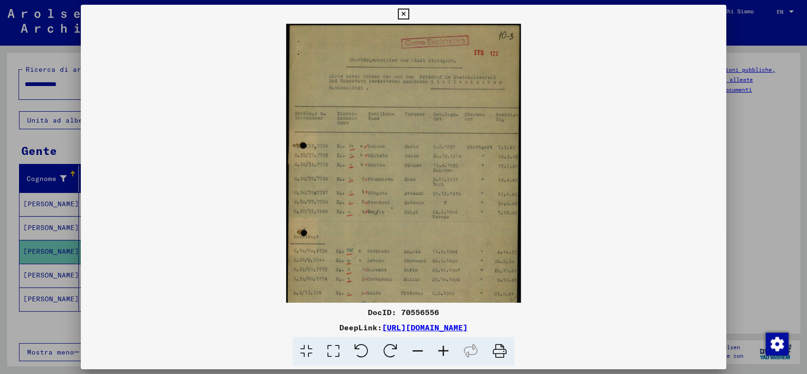
click at [443, 352] on icon at bounding box center [443, 351] width 26 height 29
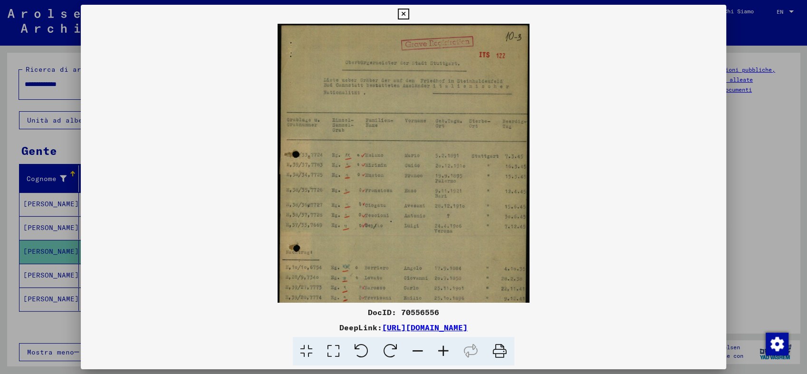
click at [442, 353] on icon at bounding box center [443, 351] width 26 height 29
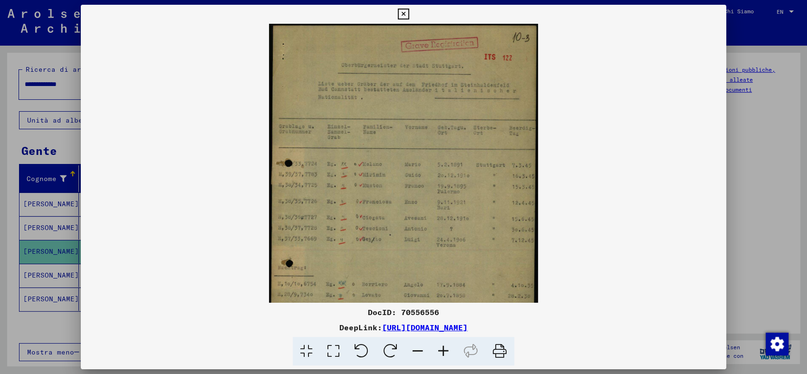
click at [441, 353] on icon at bounding box center [443, 351] width 26 height 29
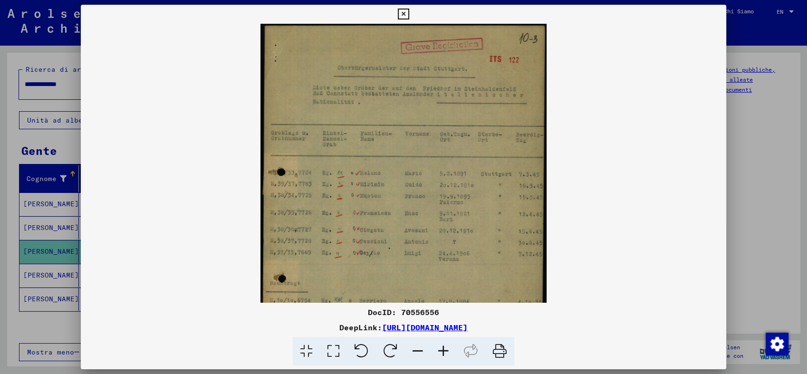
click at [441, 353] on icon at bounding box center [443, 351] width 26 height 29
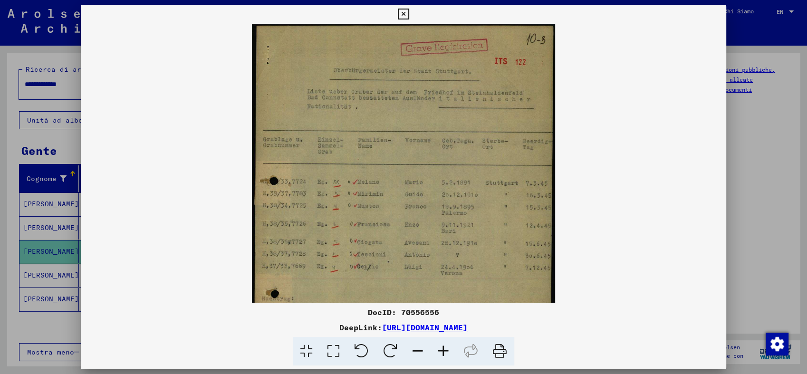
click at [441, 353] on icon at bounding box center [443, 351] width 26 height 29
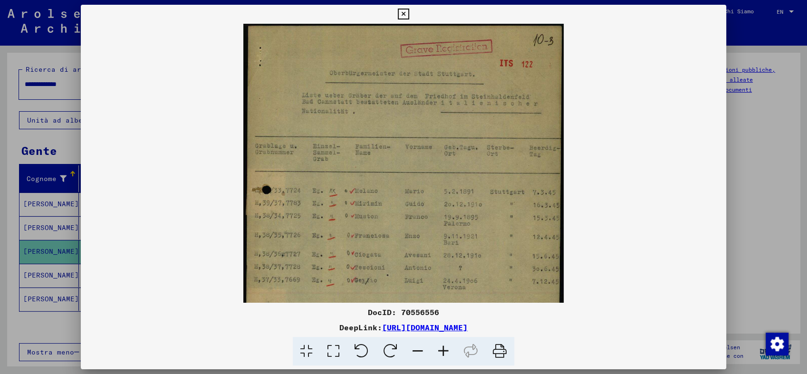
click at [440, 353] on icon at bounding box center [443, 351] width 26 height 29
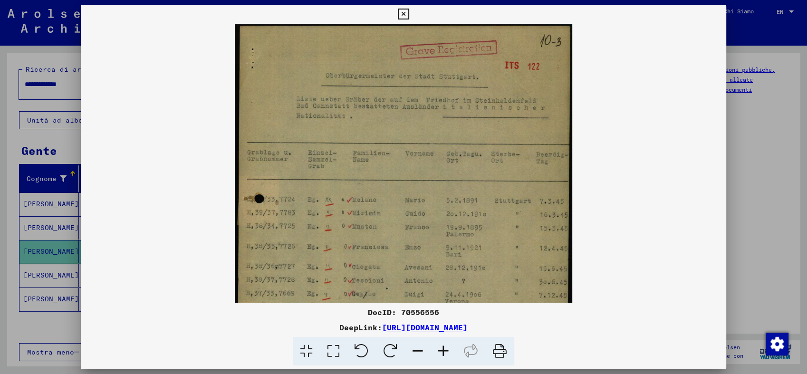
click at [440, 353] on icon at bounding box center [443, 351] width 26 height 29
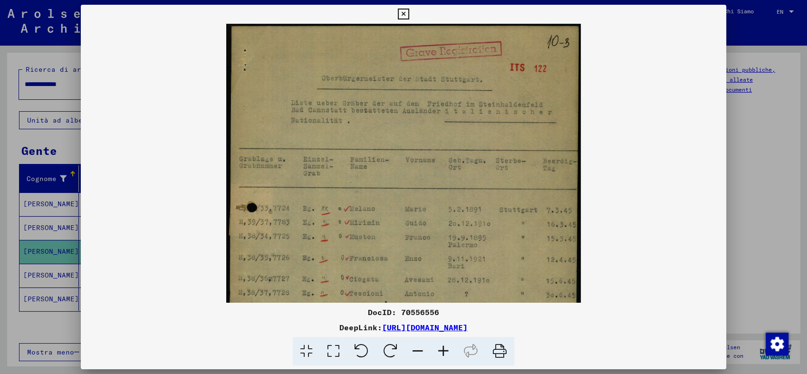
click at [440, 353] on icon at bounding box center [443, 351] width 26 height 29
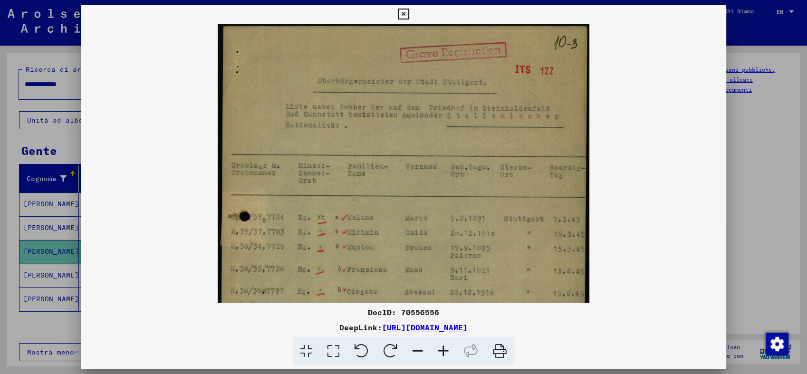
click at [439, 353] on icon at bounding box center [443, 351] width 26 height 29
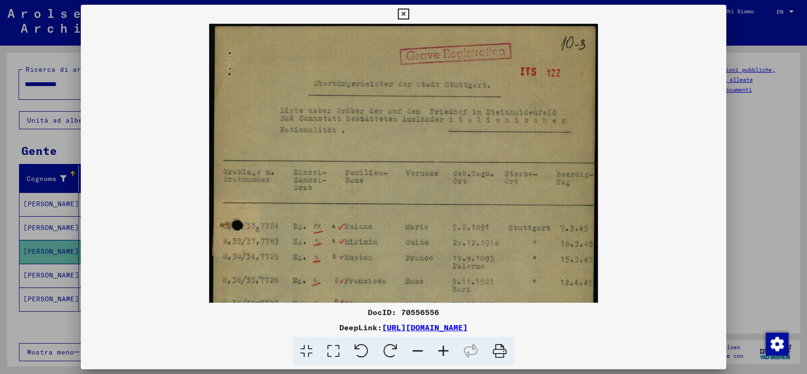
click at [439, 353] on icon at bounding box center [443, 351] width 26 height 29
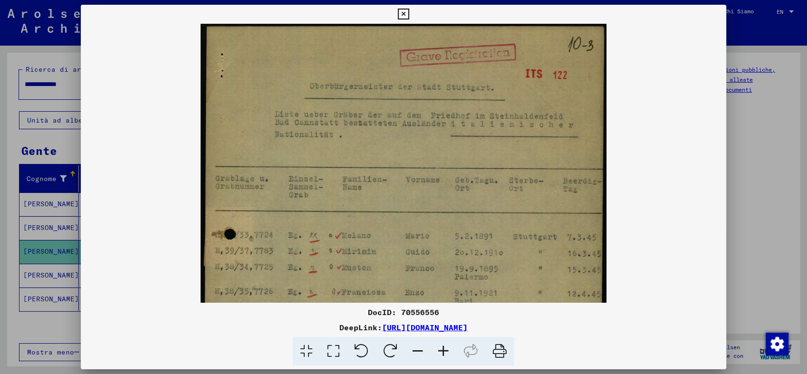
click at [439, 353] on icon at bounding box center [443, 351] width 26 height 29
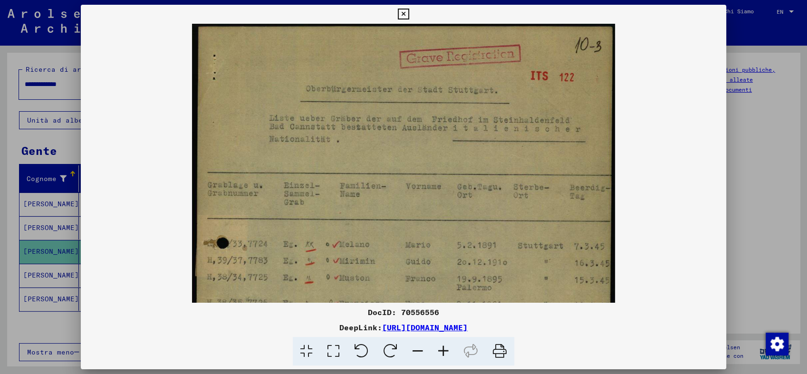
click at [439, 353] on icon at bounding box center [443, 351] width 26 height 29
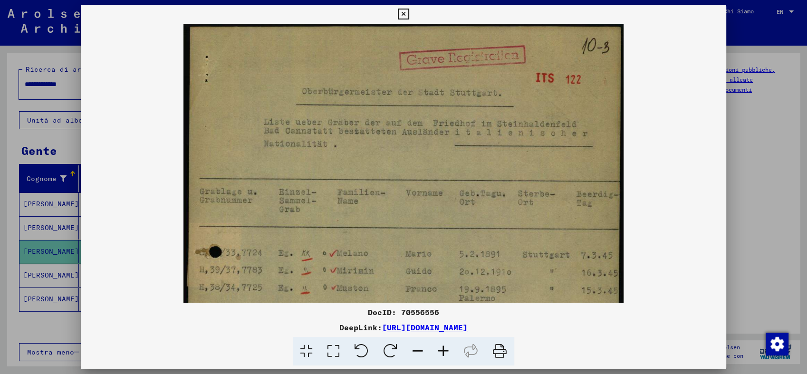
click at [439, 353] on icon at bounding box center [443, 351] width 26 height 29
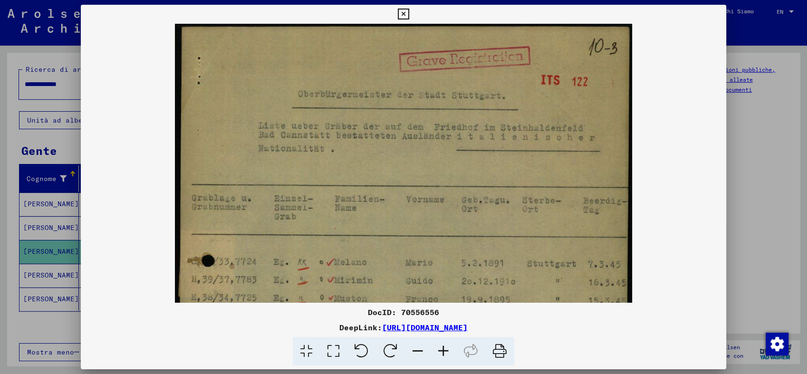
click at [439, 353] on icon at bounding box center [443, 351] width 26 height 29
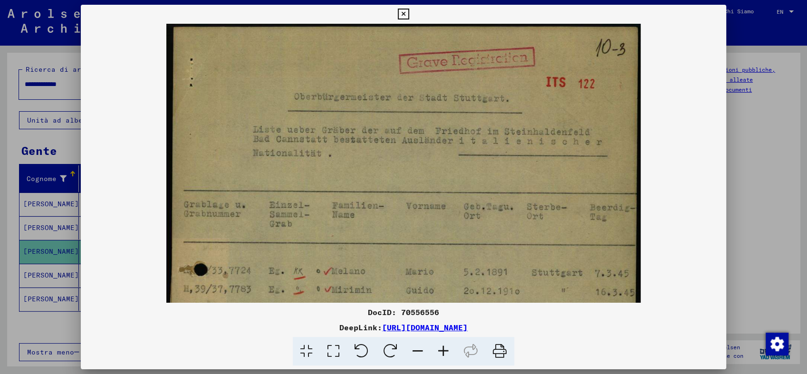
click at [439, 353] on icon at bounding box center [443, 351] width 26 height 29
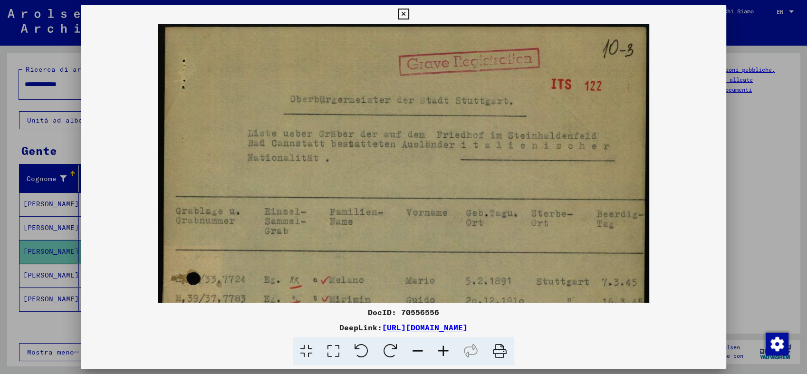
click at [439, 353] on icon at bounding box center [443, 351] width 26 height 29
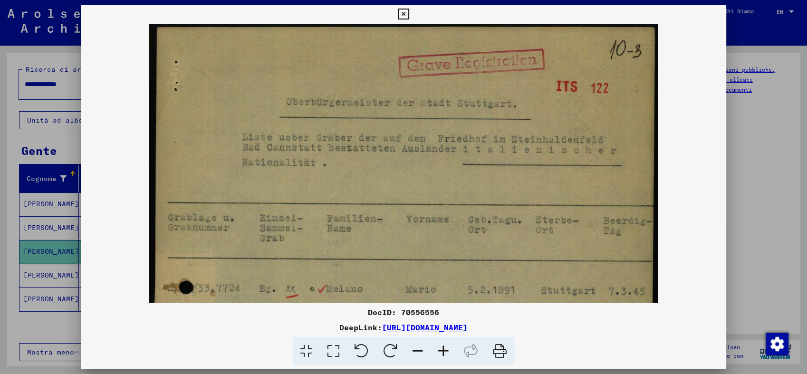
click at [439, 352] on icon at bounding box center [443, 351] width 26 height 29
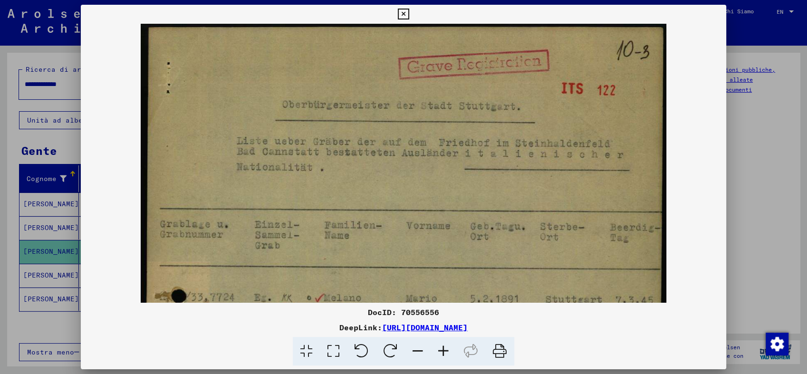
click at [439, 352] on icon at bounding box center [443, 351] width 26 height 29
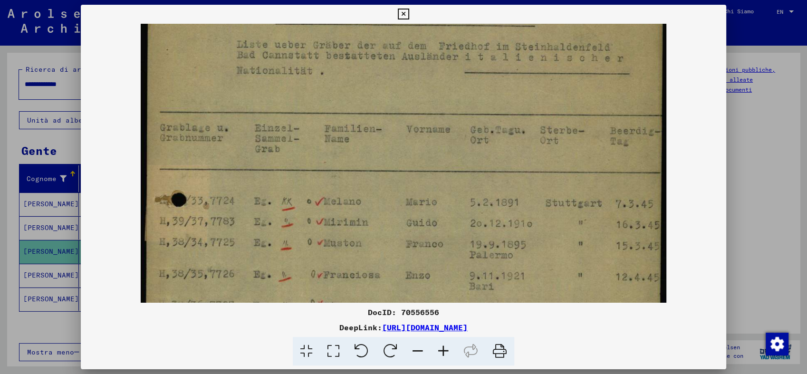
drag, startPoint x: 363, startPoint y: 183, endPoint x: 339, endPoint y: 88, distance: 97.5
click at [339, 88] on img at bounding box center [403, 292] width 525 height 730
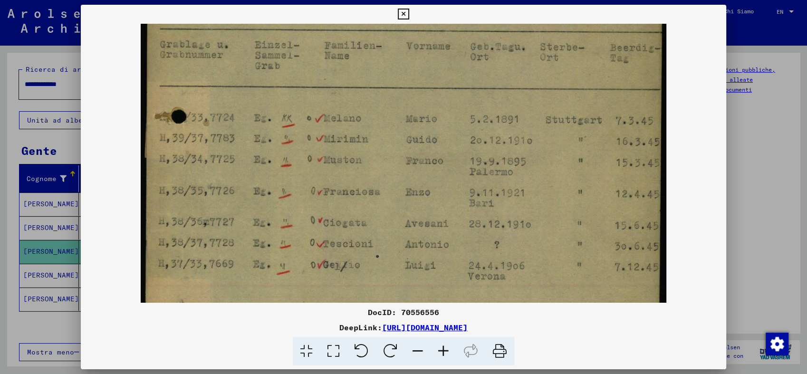
drag, startPoint x: 346, startPoint y: 144, endPoint x: 467, endPoint y: 65, distance: 145.5
click at [467, 65] on img at bounding box center [403, 209] width 525 height 730
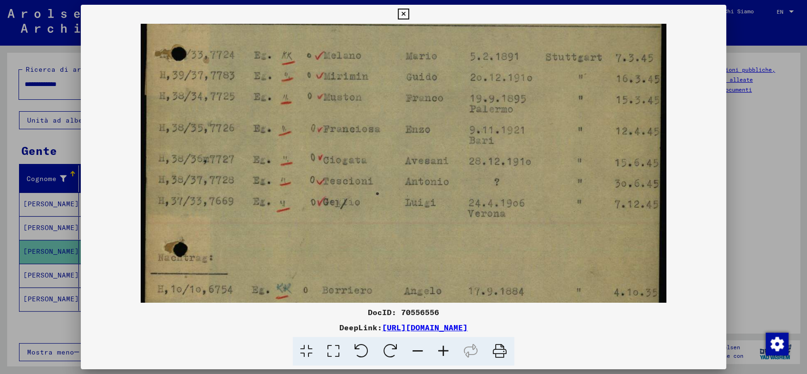
scroll to position [243, 0]
drag, startPoint x: 422, startPoint y: 179, endPoint x: 417, endPoint y: 119, distance: 60.6
click at [417, 119] on img at bounding box center [403, 146] width 525 height 730
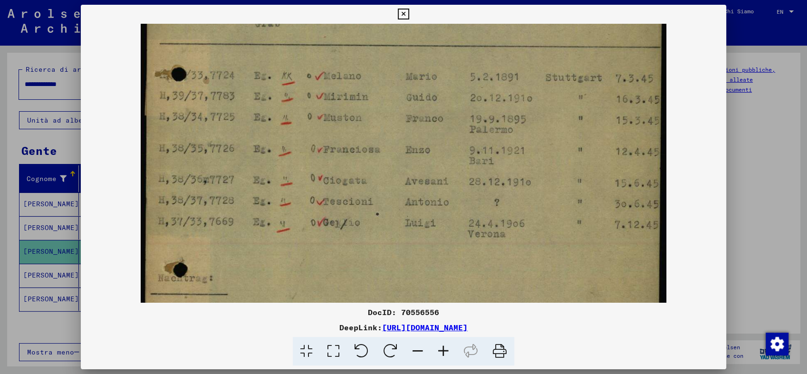
scroll to position [221, 0]
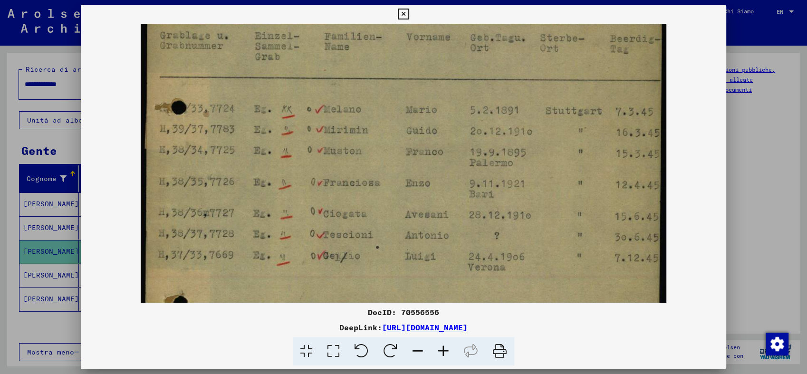
drag, startPoint x: 383, startPoint y: 192, endPoint x: 391, endPoint y: 236, distance: 44.9
click at [394, 258] on img at bounding box center [403, 200] width 525 height 730
click at [403, 13] on icon at bounding box center [403, 14] width 11 height 11
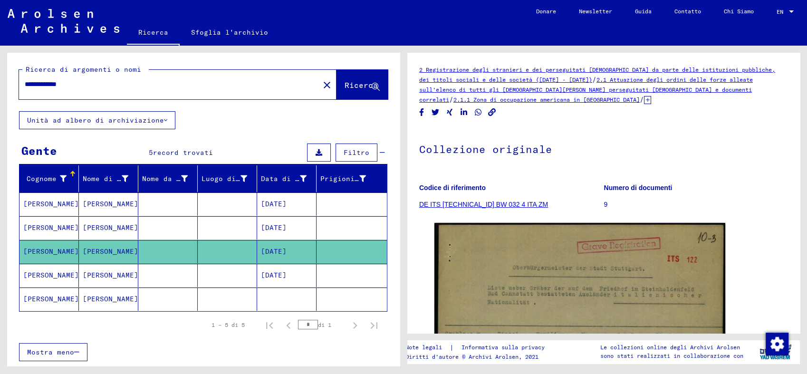
click at [281, 282] on mat-cell "[DATE]" at bounding box center [286, 275] width 59 height 23
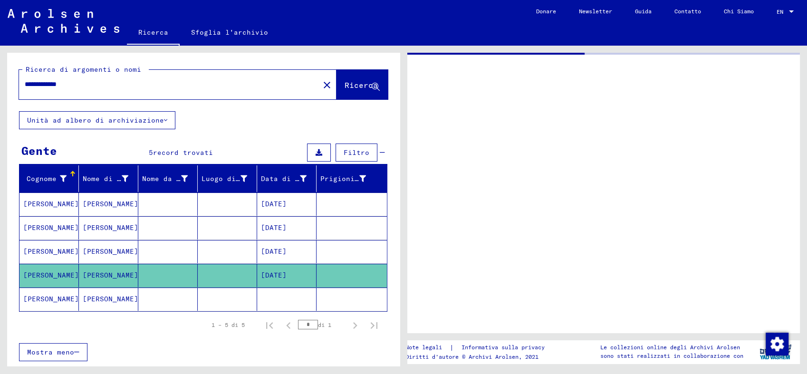
click at [281, 282] on mat-cell "[DATE]" at bounding box center [286, 275] width 59 height 23
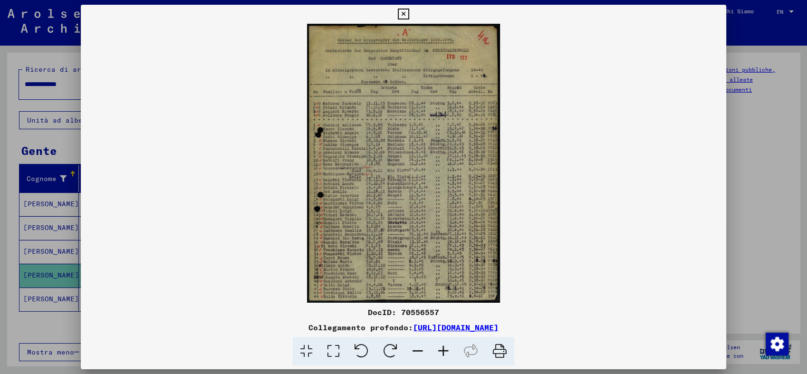
click at [446, 352] on icon at bounding box center [443, 351] width 26 height 29
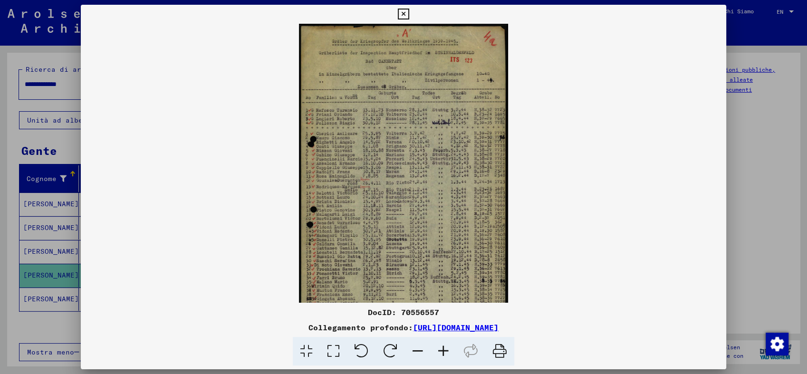
click at [442, 341] on icon at bounding box center [443, 351] width 26 height 29
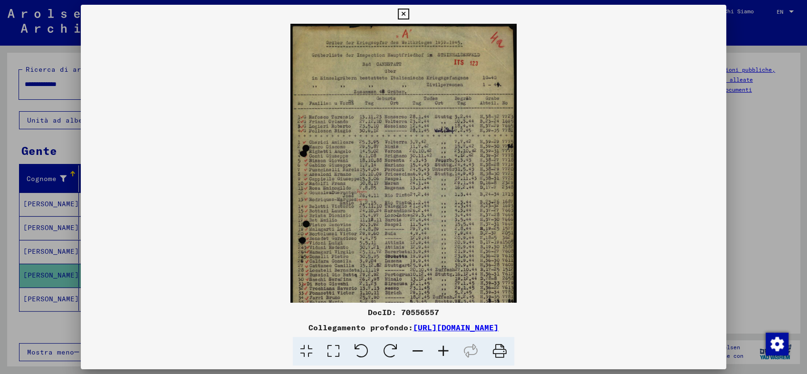
click at [445, 346] on icon at bounding box center [443, 351] width 26 height 29
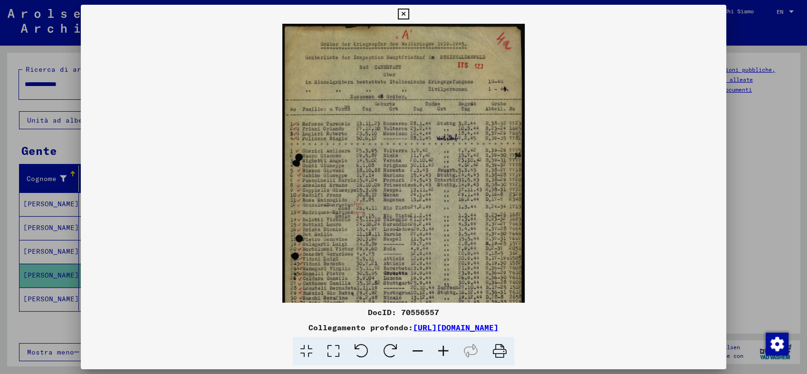
click at [445, 346] on icon at bounding box center [443, 351] width 26 height 29
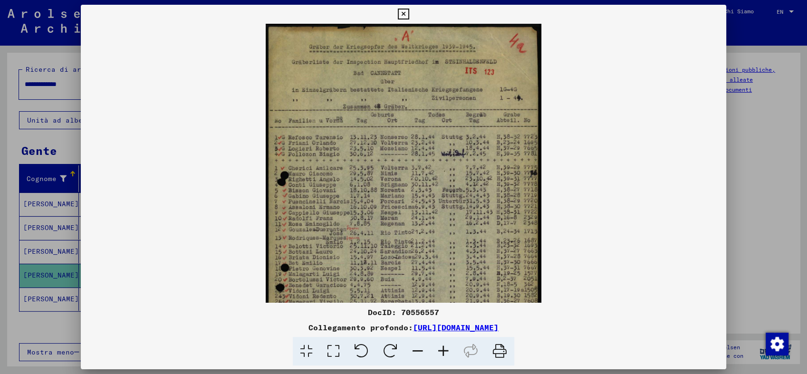
click at [445, 346] on icon at bounding box center [443, 351] width 26 height 29
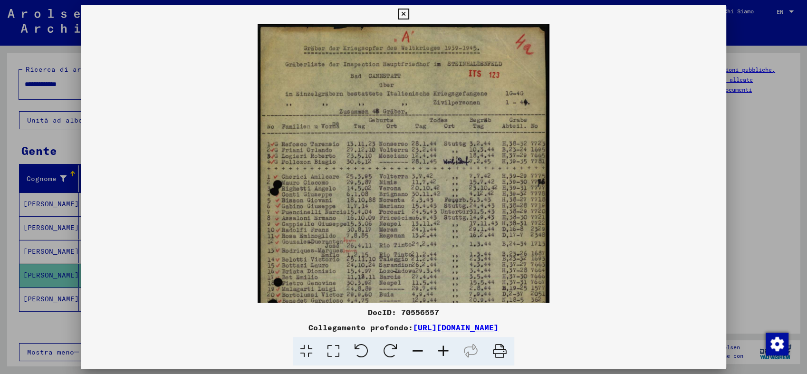
click at [445, 346] on icon at bounding box center [443, 351] width 26 height 29
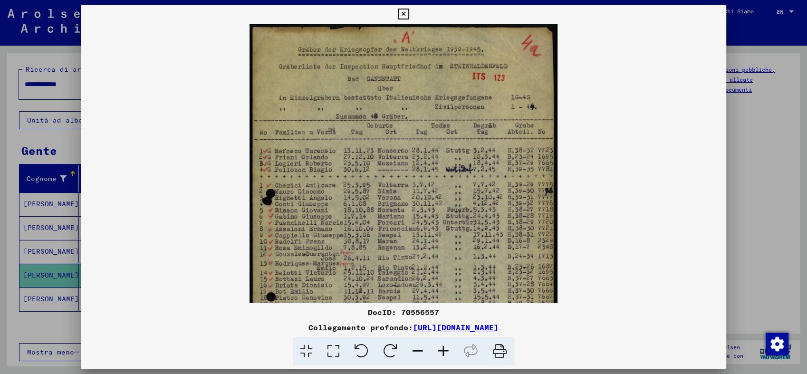
click at [445, 346] on icon at bounding box center [443, 351] width 26 height 29
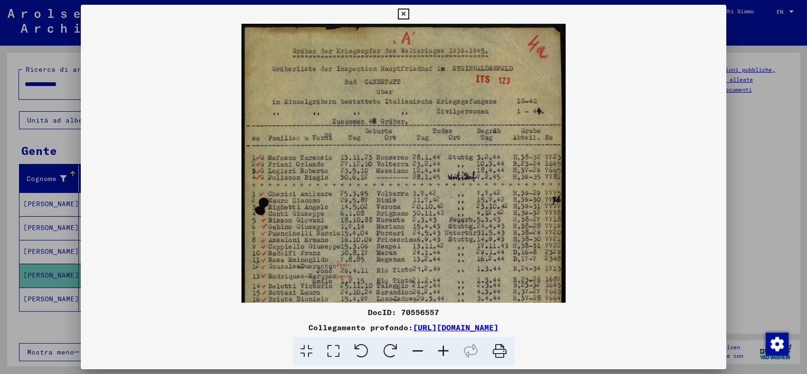
click at [445, 347] on icon at bounding box center [443, 351] width 26 height 29
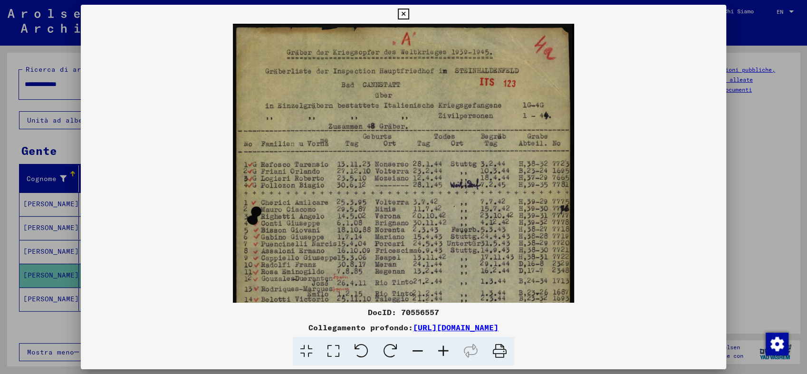
click at [445, 346] on icon at bounding box center [443, 351] width 26 height 29
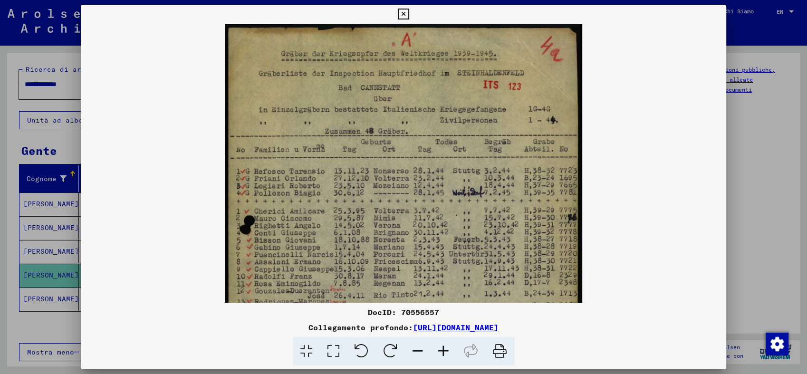
click at [445, 346] on icon at bounding box center [443, 351] width 26 height 29
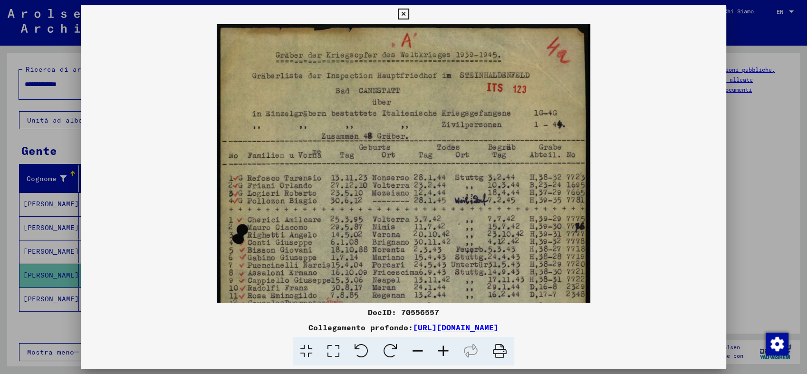
click at [445, 346] on icon at bounding box center [443, 351] width 26 height 29
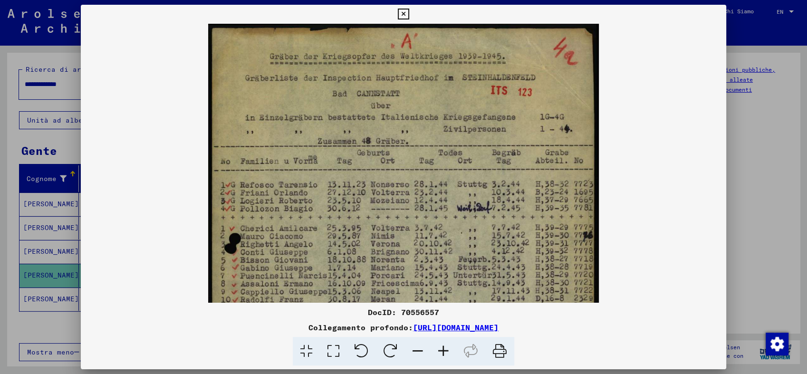
click at [444, 346] on icon at bounding box center [443, 351] width 26 height 29
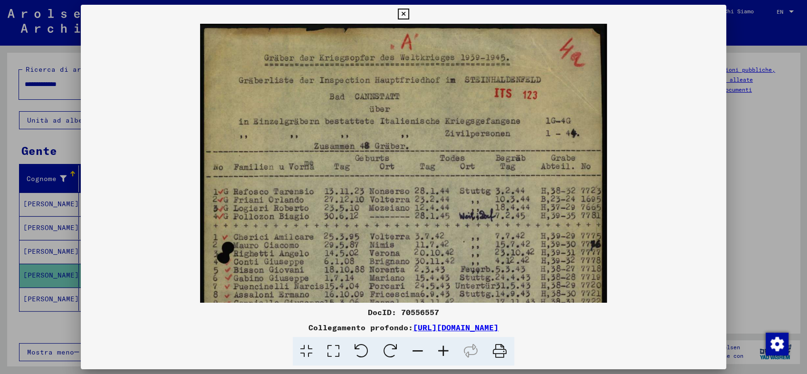
click at [443, 344] on icon at bounding box center [443, 351] width 26 height 29
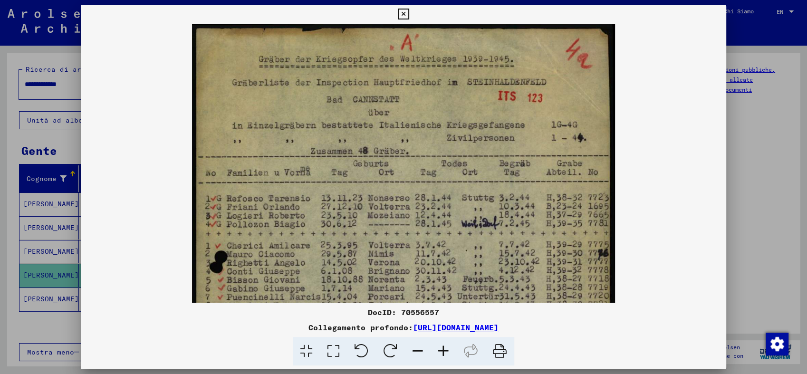
click at [441, 342] on icon at bounding box center [443, 351] width 26 height 29
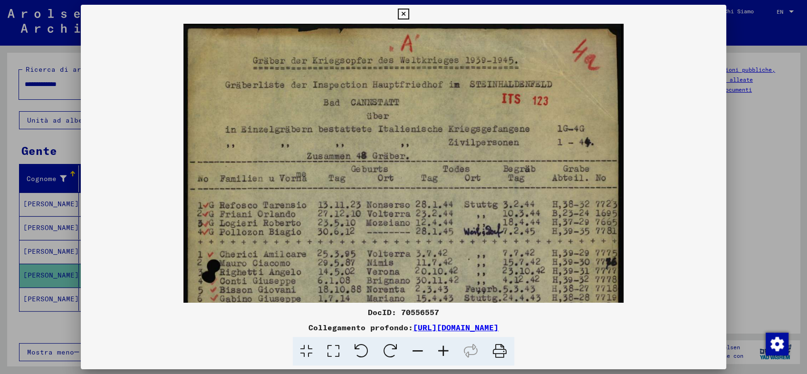
click at [441, 342] on icon at bounding box center [443, 351] width 26 height 29
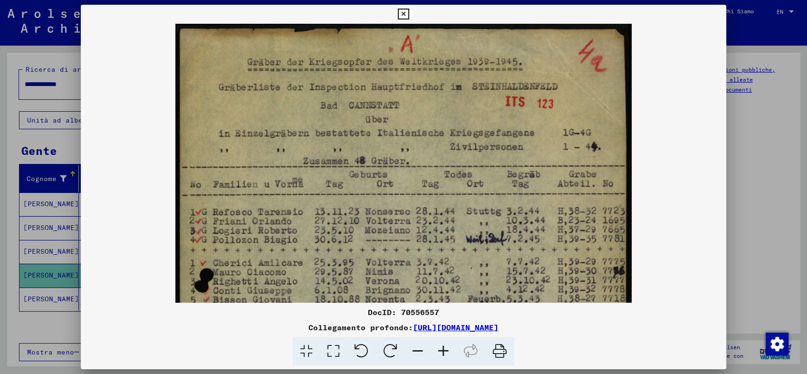
click at [441, 341] on icon at bounding box center [443, 351] width 26 height 29
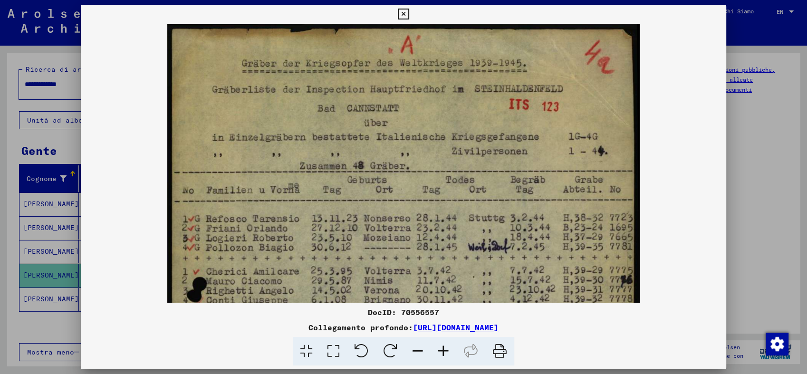
click at [440, 340] on icon at bounding box center [443, 351] width 26 height 29
click at [440, 339] on icon at bounding box center [443, 351] width 26 height 29
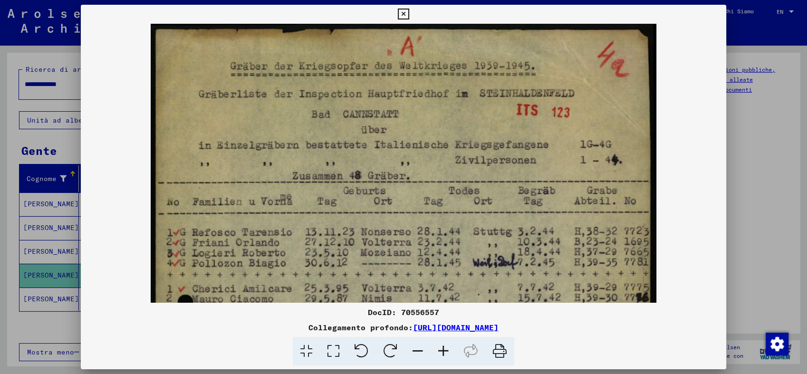
click at [439, 338] on icon at bounding box center [443, 351] width 26 height 29
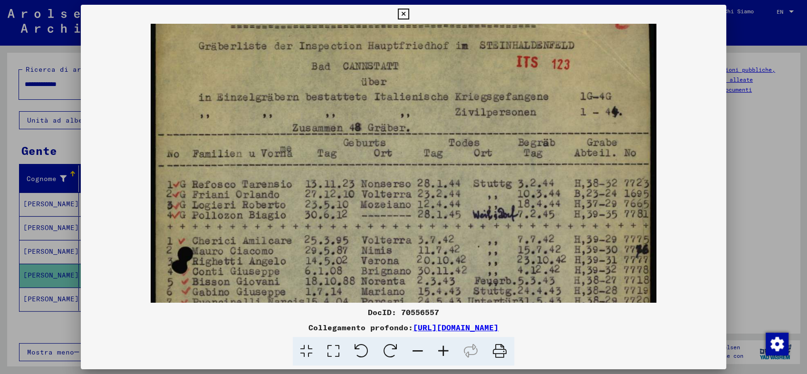
drag, startPoint x: 378, startPoint y: 156, endPoint x: 358, endPoint y: 106, distance: 53.3
click at [358, 106] on img at bounding box center [403, 341] width 505 height 730
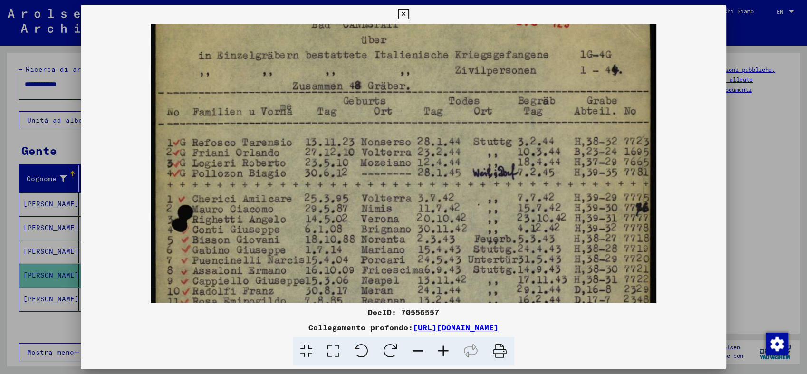
drag, startPoint x: 358, startPoint y: 154, endPoint x: 346, endPoint y: 119, distance: 37.0
click at [347, 116] on img at bounding box center [403, 299] width 505 height 730
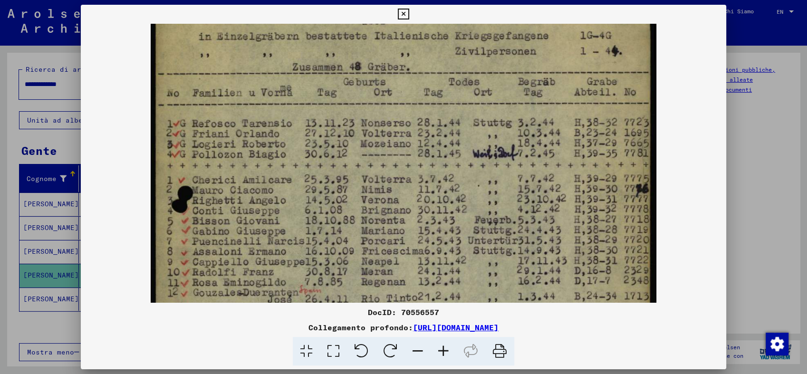
drag, startPoint x: 340, startPoint y: 144, endPoint x: 336, endPoint y: 128, distance: 16.6
click at [336, 128] on img at bounding box center [403, 280] width 505 height 730
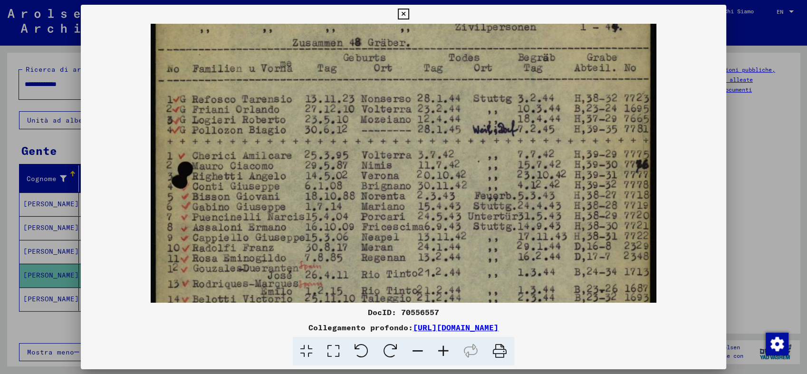
drag, startPoint x: 322, startPoint y: 169, endPoint x: 318, endPoint y: 143, distance: 25.5
click at [318, 143] on img at bounding box center [403, 256] width 505 height 730
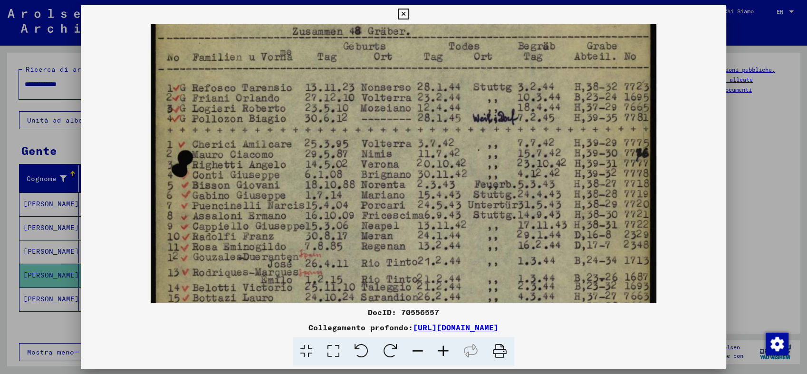
drag, startPoint x: 315, startPoint y: 164, endPoint x: 315, endPoint y: 152, distance: 11.9
click at [315, 152] on img at bounding box center [403, 244] width 505 height 730
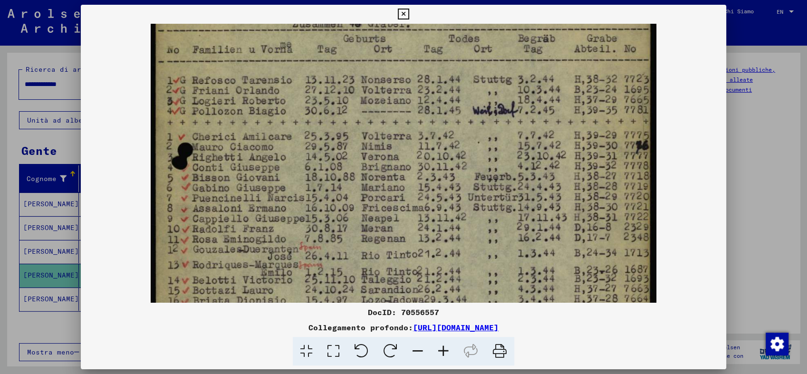
scroll to position [152, 0]
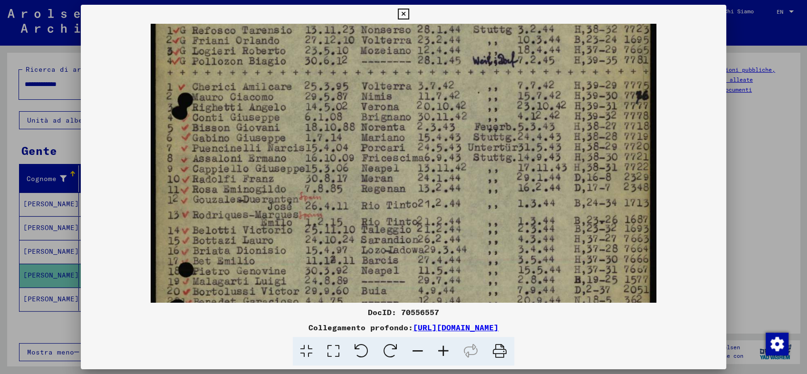
drag, startPoint x: 313, startPoint y: 167, endPoint x: 315, endPoint y: 96, distance: 70.4
click at [315, 102] on img at bounding box center [403, 187] width 505 height 730
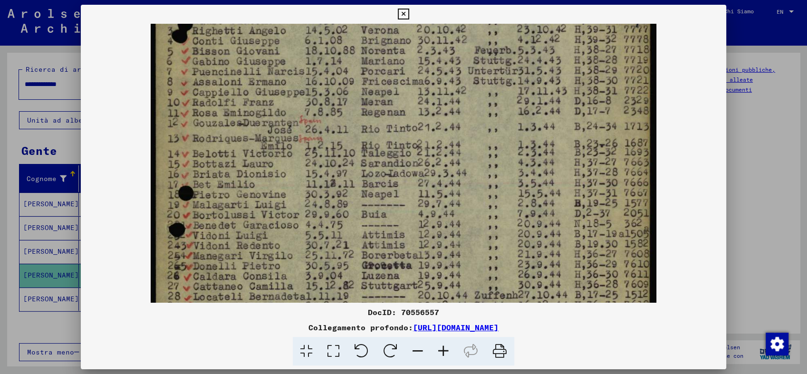
drag, startPoint x: 333, startPoint y: 182, endPoint x: 331, endPoint y: 111, distance: 71.3
click at [331, 111] on img at bounding box center [403, 110] width 505 height 730
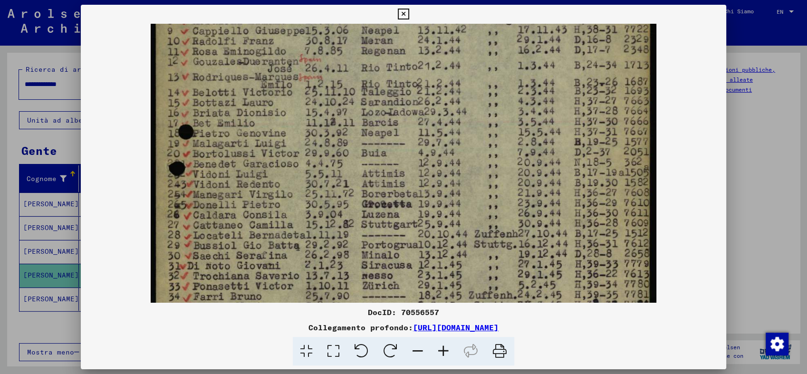
drag, startPoint x: 331, startPoint y: 182, endPoint x: 331, endPoint y: 110, distance: 72.2
click at [331, 110] on img at bounding box center [403, 49] width 505 height 730
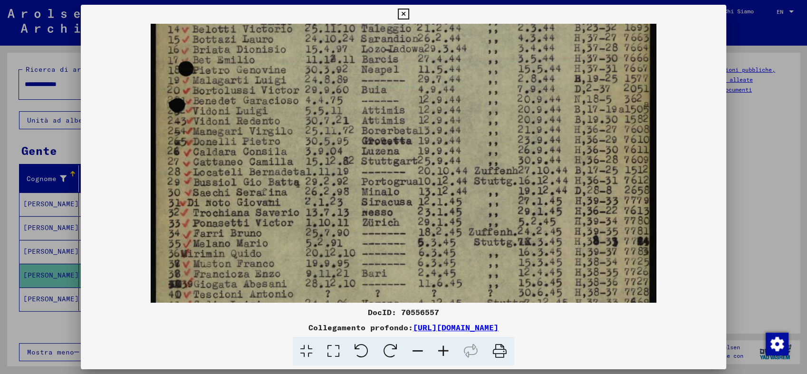
drag, startPoint x: 328, startPoint y: 175, endPoint x: 328, endPoint y: 137, distance: 38.0
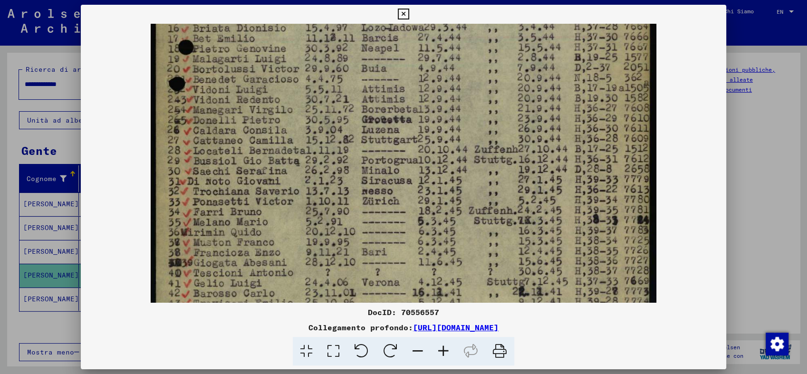
scroll to position [425, 0]
drag, startPoint x: 328, startPoint y: 176, endPoint x: 329, endPoint y: 155, distance: 20.9
drag, startPoint x: 359, startPoint y: 164, endPoint x: 326, endPoint y: 164, distance: 32.3
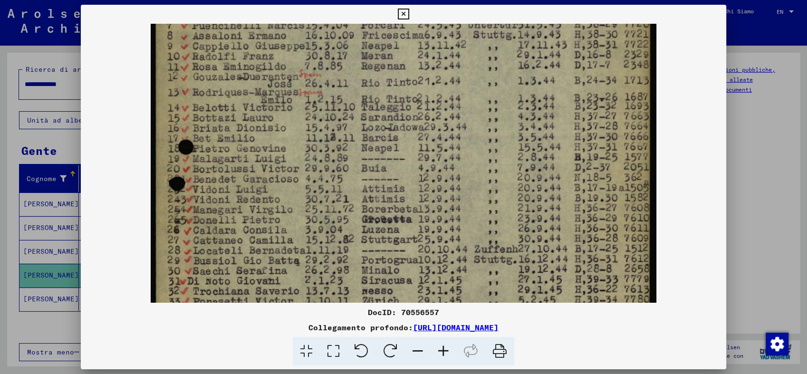
drag, startPoint x: 595, startPoint y: 186, endPoint x: 609, endPoint y: 282, distance: 96.5
click at [610, 288] on img at bounding box center [403, 64] width 505 height 730
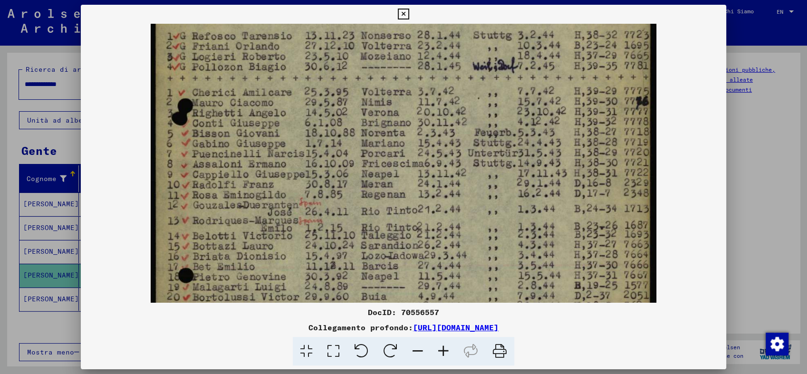
drag, startPoint x: 606, startPoint y: 121, endPoint x: 597, endPoint y: 225, distance: 104.4
click at [589, 251] on img at bounding box center [403, 193] width 505 height 730
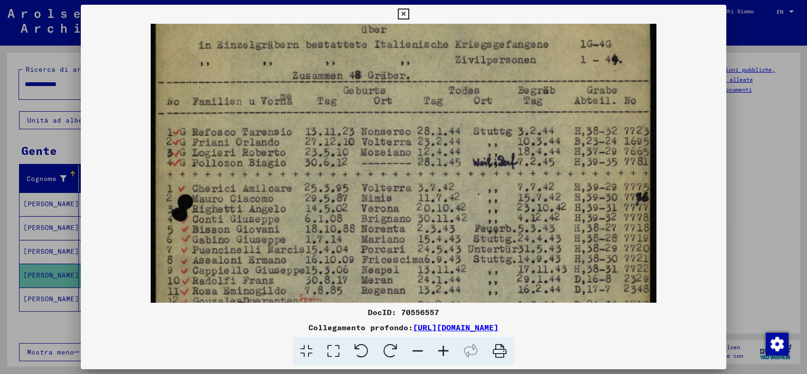
scroll to position [100, 0]
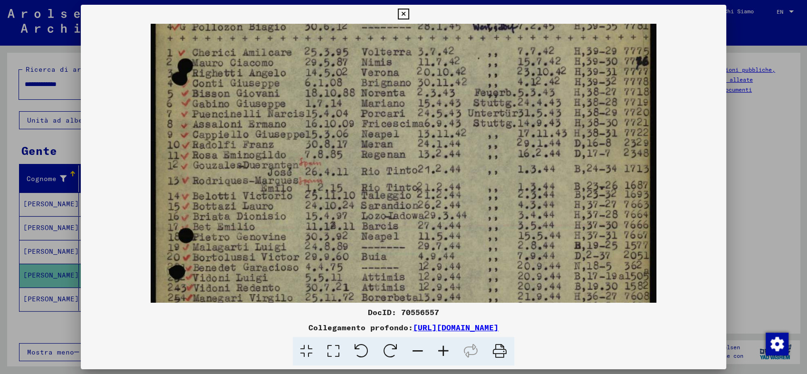
drag, startPoint x: 601, startPoint y: 118, endPoint x: 548, endPoint y: 77, distance: 66.8
click at [548, 77] on img at bounding box center [403, 153] width 505 height 730
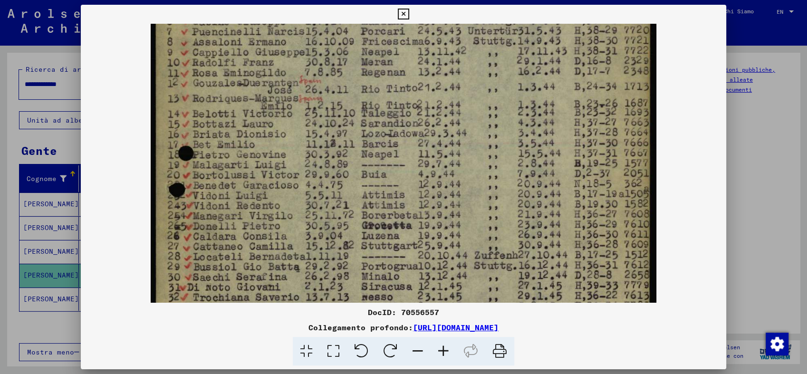
drag, startPoint x: 545, startPoint y: 176, endPoint x: 532, endPoint y: 95, distance: 82.9
click at [532, 95] on img at bounding box center [403, 70] width 505 height 730
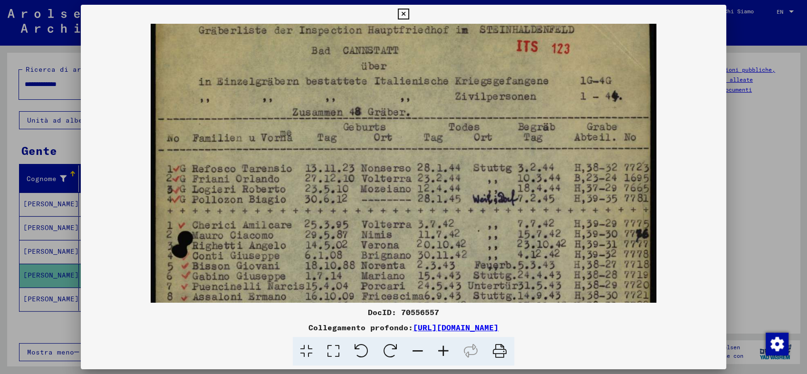
drag, startPoint x: 502, startPoint y: 125, endPoint x: 495, endPoint y: 335, distance: 210.1
click at [491, 367] on mat-dialog-container "DocID: 70556557 Collegamento profondo: [URL][DOMAIN_NAME]" at bounding box center [403, 187] width 645 height 365
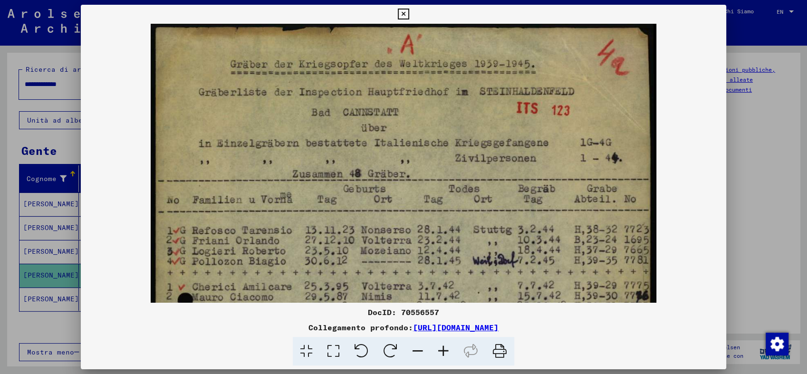
scroll to position [0, 0]
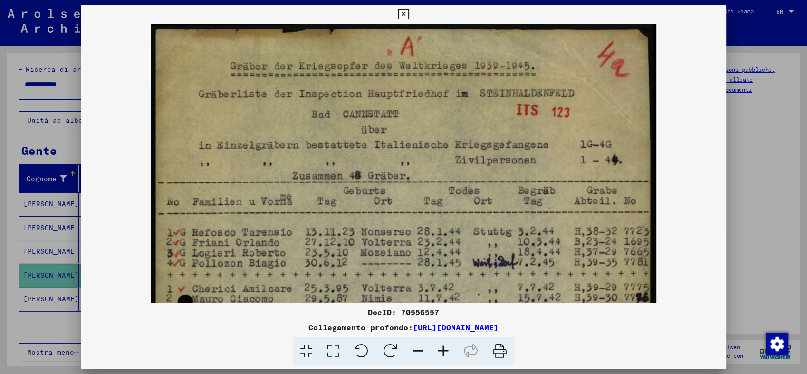
drag, startPoint x: 460, startPoint y: 169, endPoint x: 454, endPoint y: 242, distance: 72.9
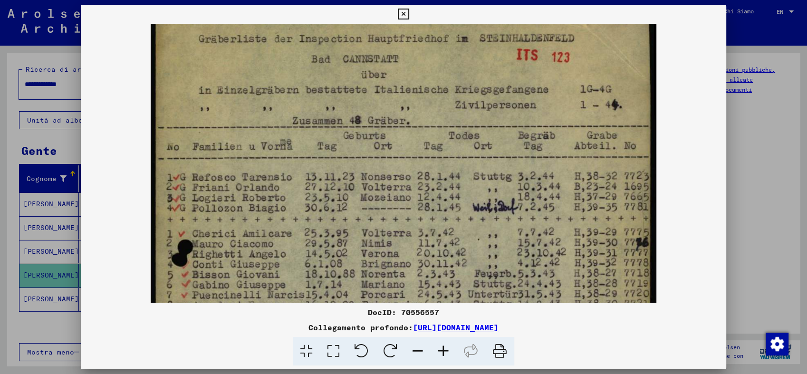
drag, startPoint x: 383, startPoint y: 191, endPoint x: 375, endPoint y: 124, distance: 67.5
click at [376, 130] on img at bounding box center [403, 334] width 505 height 730
